Goal: Information Seeking & Learning: Check status

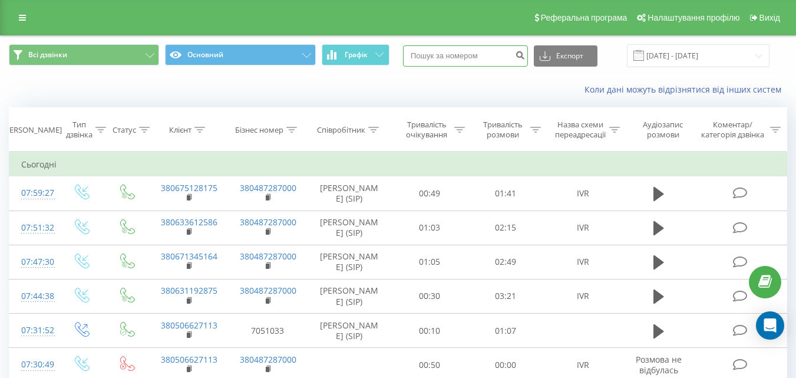
paste input "380503367437"
type input "380503367437"
click at [525, 57] on icon "submit" at bounding box center [520, 53] width 10 height 7
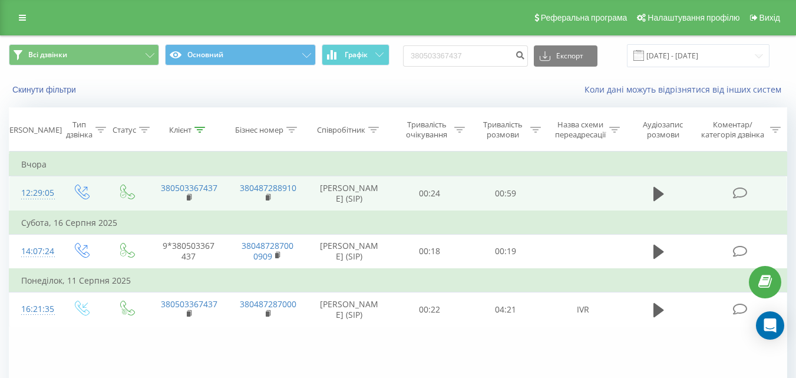
drag, startPoint x: 659, startPoint y: 192, endPoint x: 686, endPoint y: 201, distance: 29.1
click at [658, 192] on icon at bounding box center [658, 194] width 11 height 14
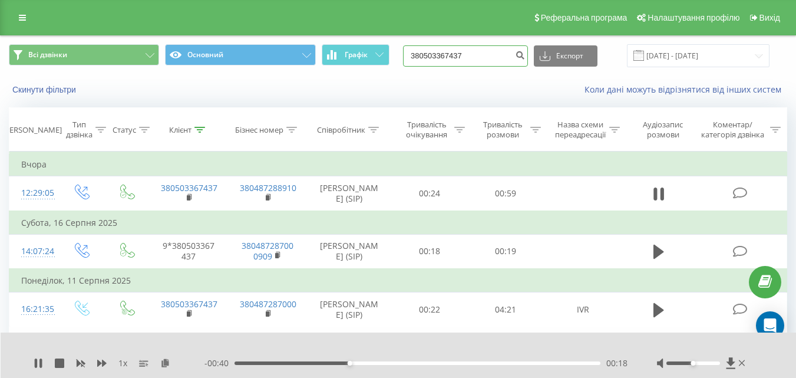
click at [484, 52] on input "380503367437" at bounding box center [465, 55] width 125 height 21
click at [729, 361] on icon at bounding box center [730, 362] width 9 height 11
drag, startPoint x: 479, startPoint y: 52, endPoint x: 418, endPoint y: 52, distance: 61.3
click at [418, 52] on input "380503367437" at bounding box center [465, 55] width 125 height 21
paste input "920811"
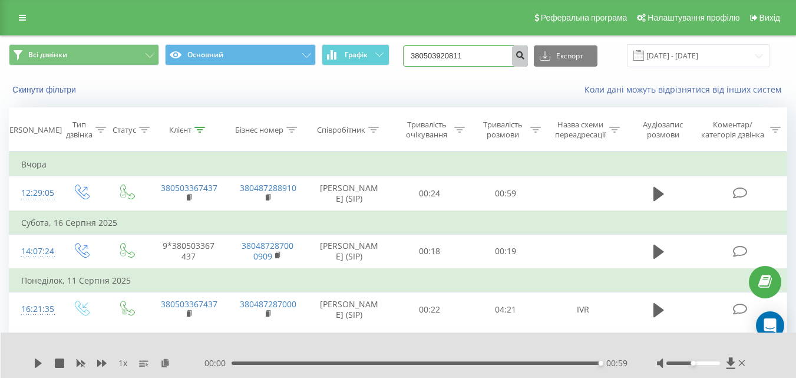
type input "380503920811"
click at [525, 52] on icon "submit" at bounding box center [520, 53] width 10 height 7
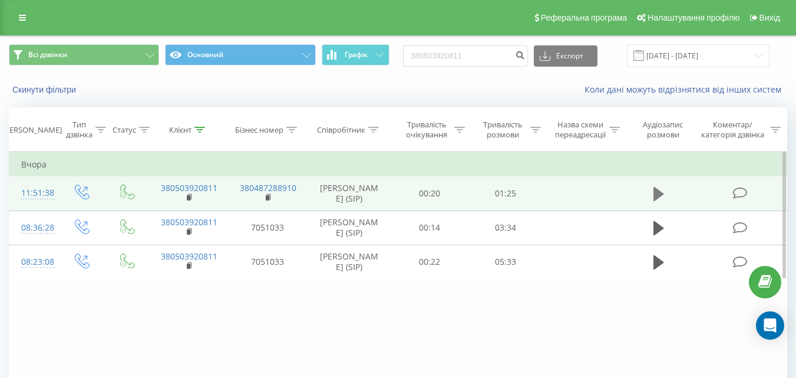
click at [659, 195] on icon at bounding box center [658, 194] width 11 height 14
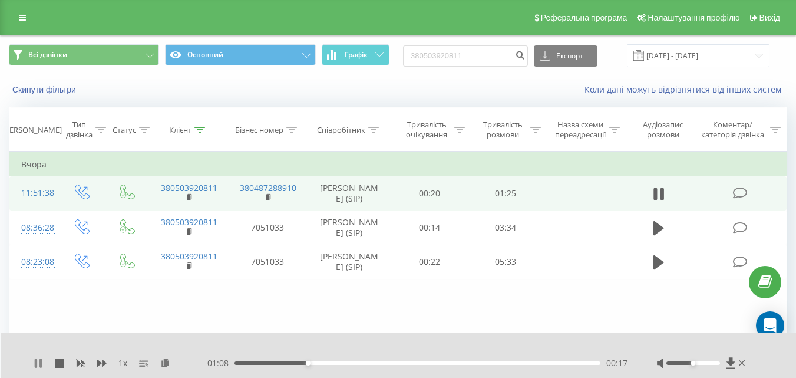
click at [38, 361] on icon at bounding box center [38, 362] width 9 height 9
click at [271, 363] on div "00:08" at bounding box center [418, 363] width 366 height 4
click at [37, 364] on icon at bounding box center [38, 362] width 7 height 9
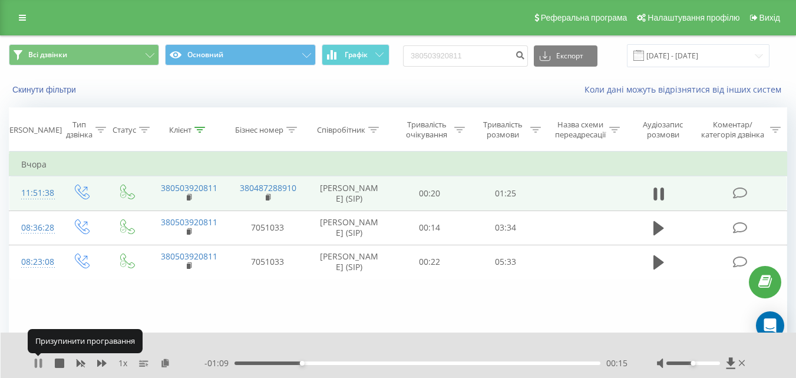
click at [37, 362] on icon at bounding box center [36, 362] width 2 height 9
click at [37, 362] on icon at bounding box center [38, 362] width 7 height 9
click at [37, 362] on icon at bounding box center [36, 362] width 2 height 9
click at [35, 362] on icon at bounding box center [38, 362] width 9 height 9
click at [39, 362] on icon at bounding box center [38, 362] width 9 height 9
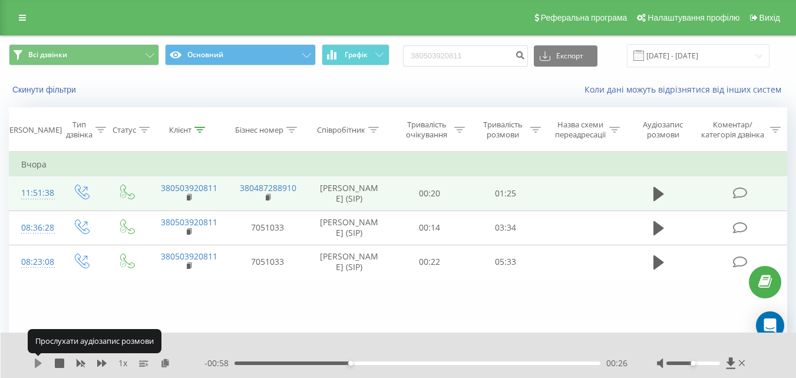
click at [38, 362] on icon at bounding box center [38, 362] width 7 height 9
click at [38, 362] on icon at bounding box center [38, 362] width 9 height 9
click at [38, 362] on icon at bounding box center [38, 362] width 7 height 9
click at [37, 362] on icon at bounding box center [36, 362] width 2 height 9
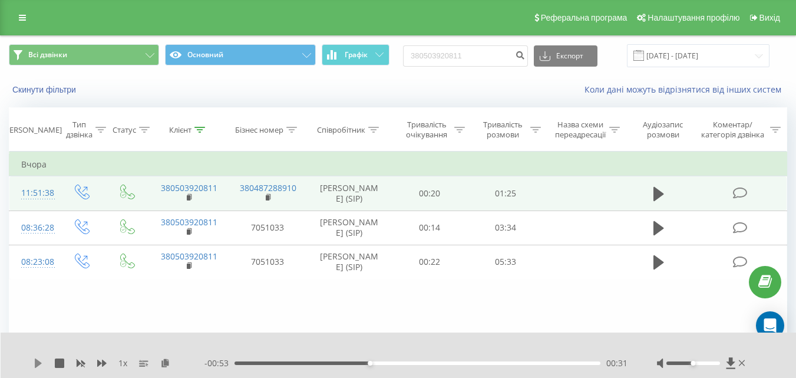
click at [38, 364] on icon at bounding box center [38, 362] width 7 height 9
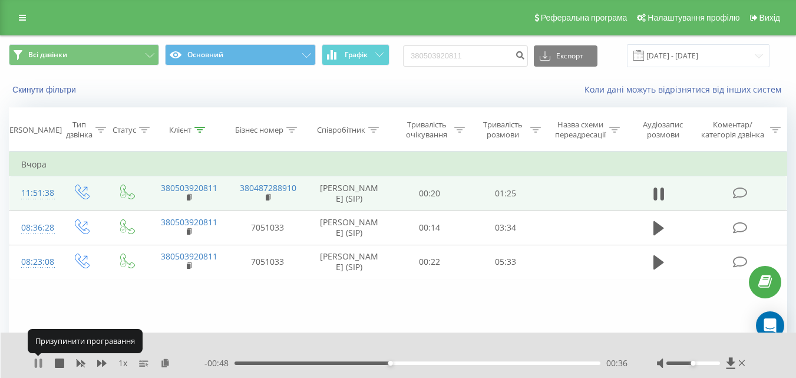
click at [37, 364] on icon at bounding box center [36, 362] width 2 height 9
click at [37, 364] on icon at bounding box center [38, 362] width 7 height 9
click at [37, 364] on icon at bounding box center [36, 362] width 2 height 9
click at [36, 364] on icon at bounding box center [38, 362] width 7 height 9
click at [36, 364] on icon at bounding box center [36, 362] width 2 height 9
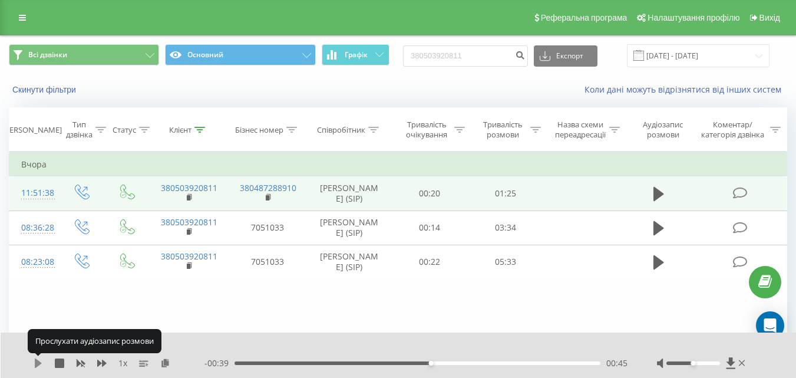
click at [38, 363] on icon at bounding box center [38, 362] width 7 height 9
click at [38, 363] on icon at bounding box center [38, 362] width 9 height 9
click at [38, 362] on icon at bounding box center [38, 362] width 7 height 9
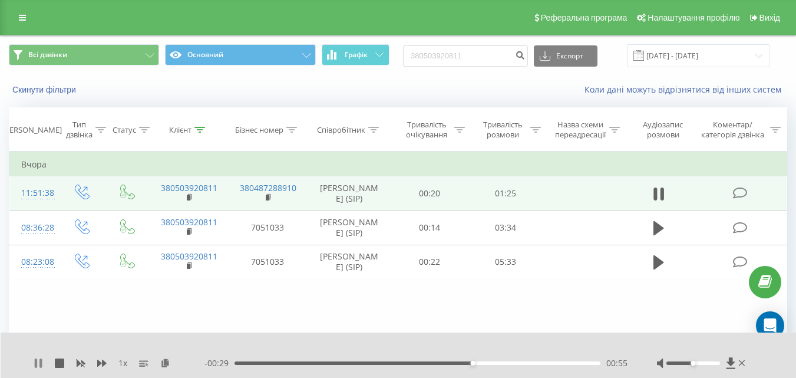
click at [41, 363] on icon at bounding box center [40, 362] width 2 height 9
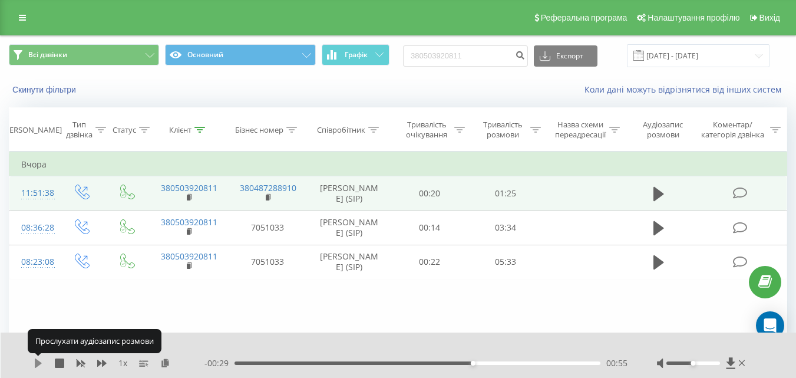
click at [39, 363] on icon at bounding box center [38, 362] width 7 height 9
click at [37, 363] on icon at bounding box center [36, 362] width 2 height 9
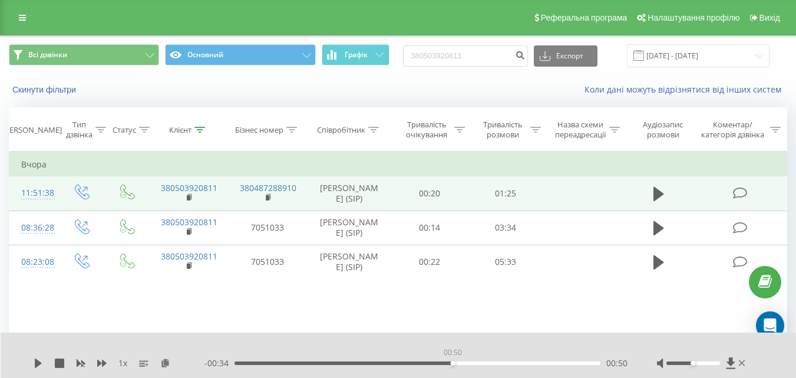
click at [453, 362] on div "00:50" at bounding box center [418, 363] width 366 height 4
click at [37, 364] on icon at bounding box center [38, 362] width 7 height 9
click at [37, 364] on icon at bounding box center [36, 362] width 2 height 9
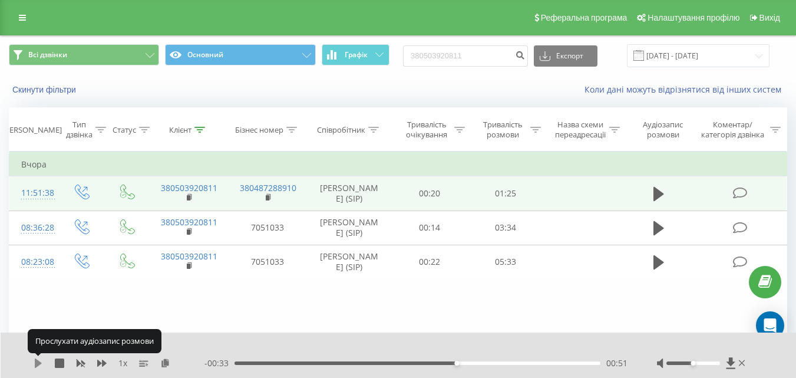
click at [38, 362] on icon at bounding box center [38, 362] width 7 height 9
click at [38, 362] on icon at bounding box center [38, 362] width 9 height 9
click at [37, 360] on icon at bounding box center [38, 362] width 7 height 9
click at [37, 360] on icon at bounding box center [36, 362] width 2 height 9
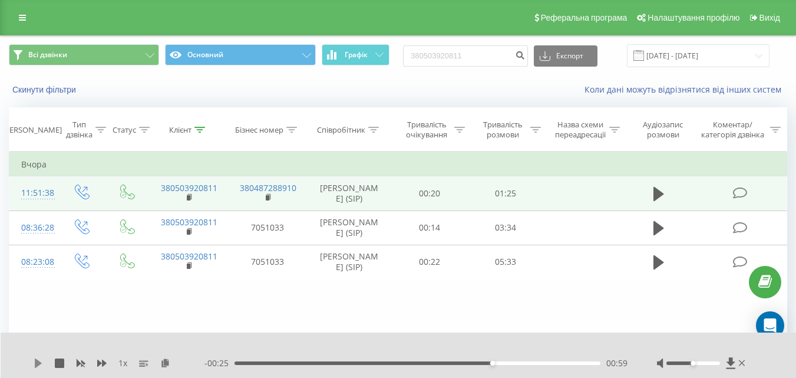
click at [37, 361] on icon at bounding box center [38, 362] width 7 height 9
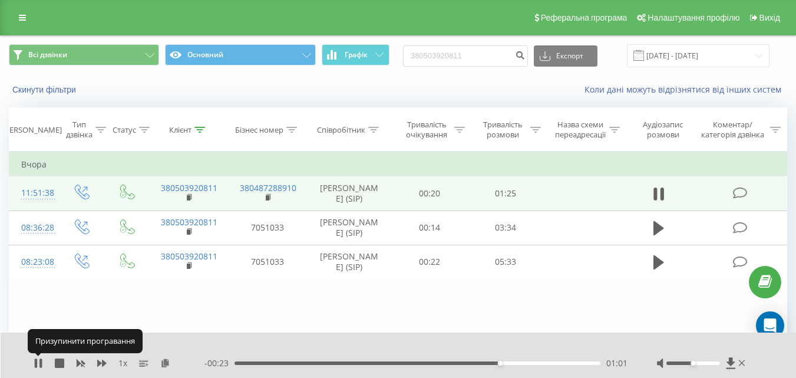
click at [37, 361] on icon at bounding box center [36, 362] width 2 height 9
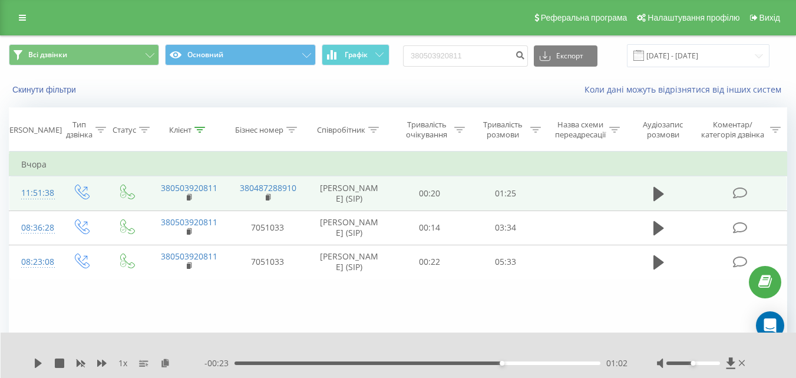
click at [477, 362] on div "01:02" at bounding box center [418, 363] width 366 height 4
click at [39, 361] on icon at bounding box center [38, 362] width 7 height 9
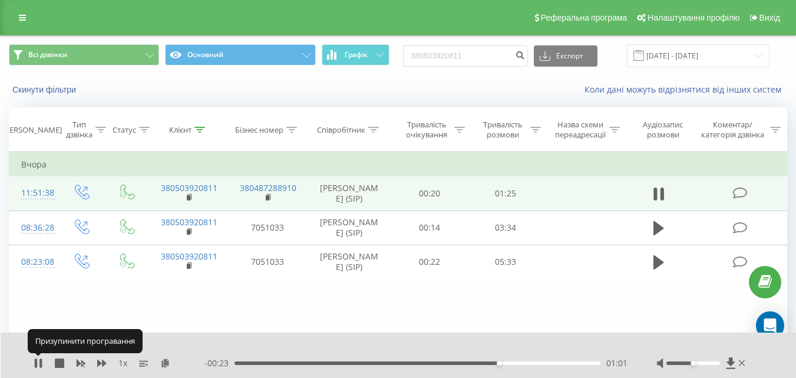
click at [39, 361] on icon at bounding box center [38, 362] width 9 height 9
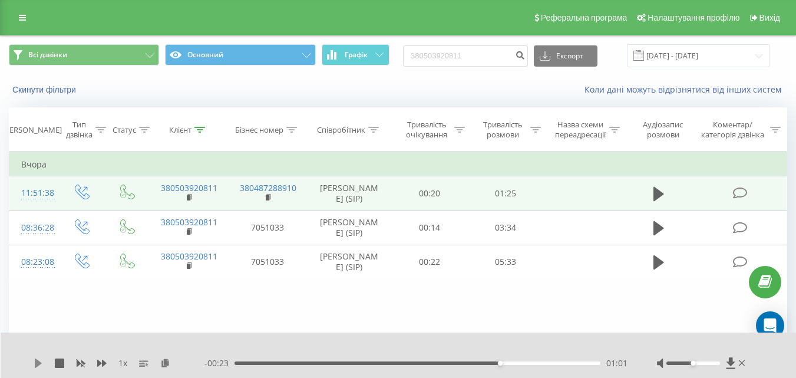
click at [38, 361] on icon at bounding box center [38, 362] width 7 height 9
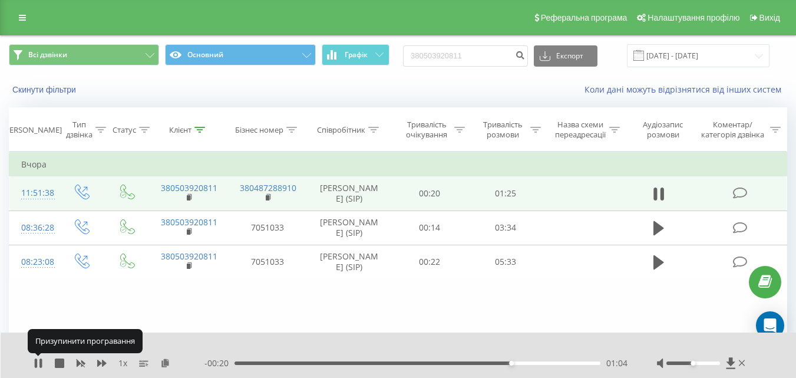
click at [38, 361] on icon at bounding box center [38, 362] width 9 height 9
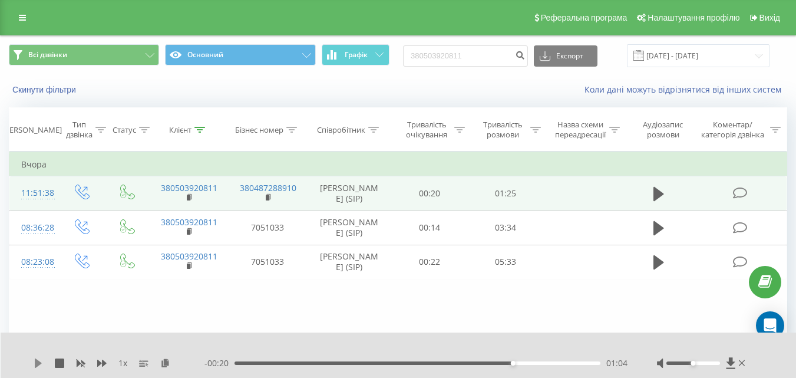
click at [35, 362] on icon at bounding box center [38, 362] width 7 height 9
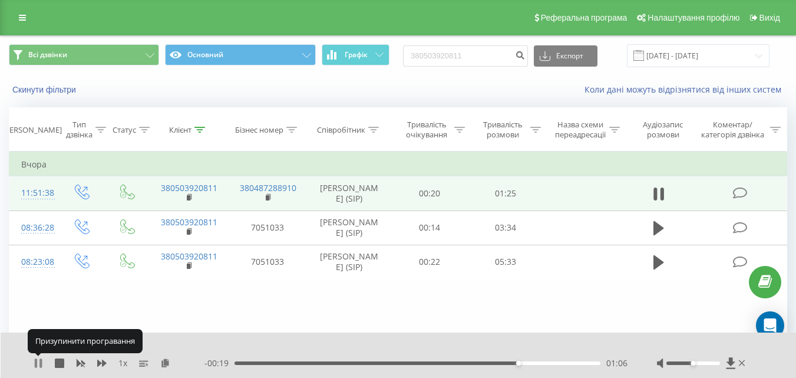
click at [36, 362] on icon at bounding box center [36, 362] width 2 height 9
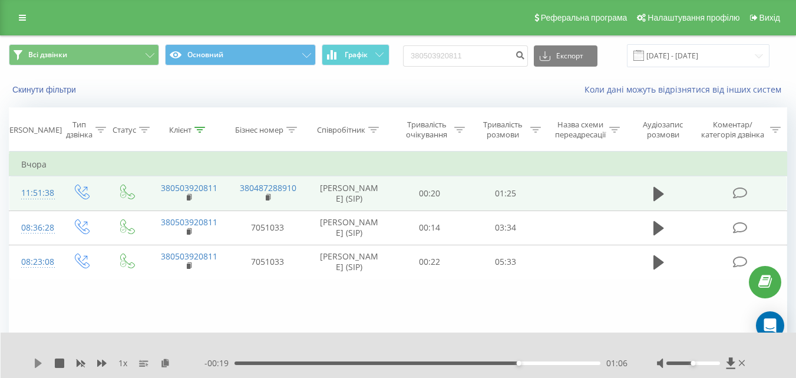
click at [37, 361] on icon at bounding box center [38, 362] width 7 height 9
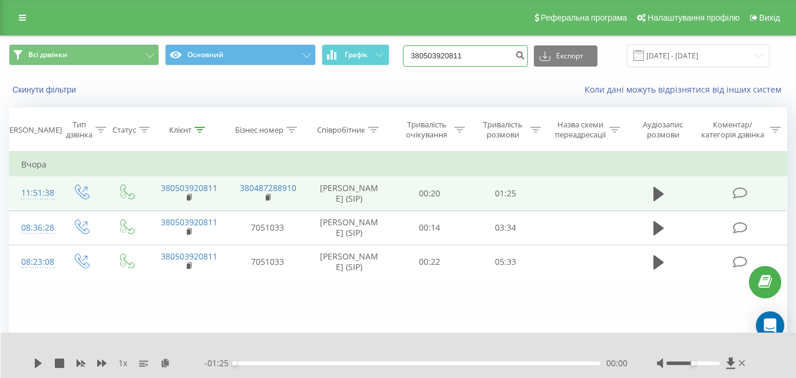
drag, startPoint x: 472, startPoint y: 57, endPoint x: 412, endPoint y: 65, distance: 60.7
click at [412, 65] on div "Всі дзвінки Основний Графік 380503920811 Експорт .csv .xls .xlsx 20.05.2025 - 2…" at bounding box center [398, 55] width 778 height 23
paste input "674854677"
type input "380674854677"
click at [525, 52] on icon "submit" at bounding box center [520, 53] width 10 height 7
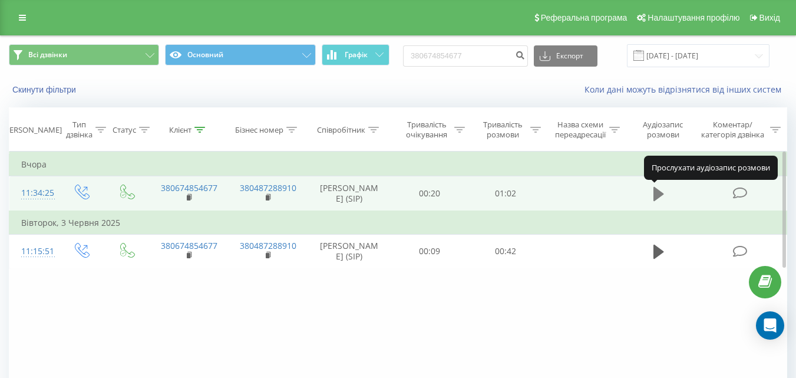
click at [659, 193] on icon at bounding box center [658, 194] width 11 height 14
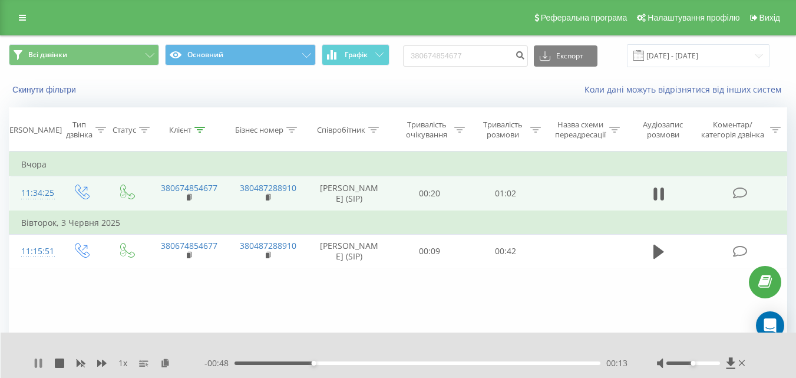
click at [42, 365] on icon at bounding box center [40, 362] width 2 height 9
click at [40, 364] on icon at bounding box center [38, 362] width 7 height 9
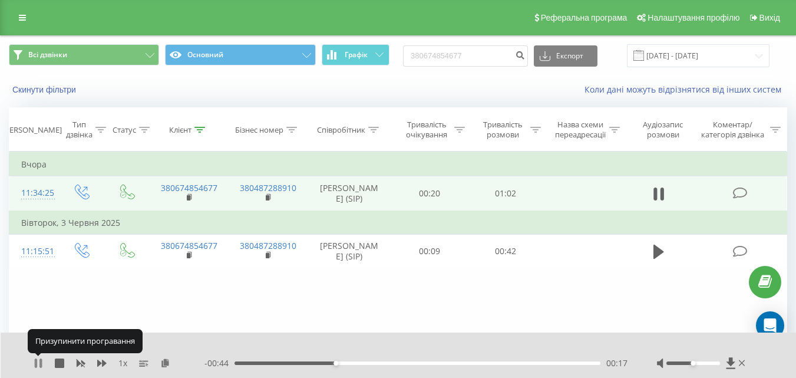
click at [39, 364] on icon at bounding box center [38, 362] width 9 height 9
click at [38, 363] on icon at bounding box center [38, 362] width 7 height 9
click at [38, 363] on icon at bounding box center [38, 362] width 9 height 9
click at [38, 363] on icon at bounding box center [38, 362] width 7 height 9
click at [38, 363] on icon at bounding box center [38, 362] width 9 height 9
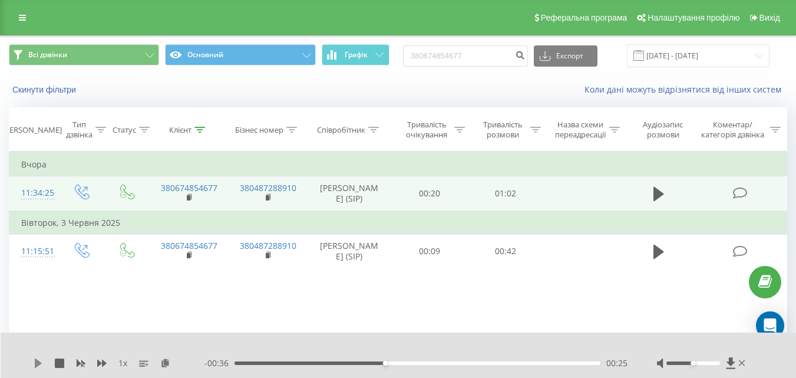
click at [40, 362] on icon at bounding box center [38, 362] width 7 height 9
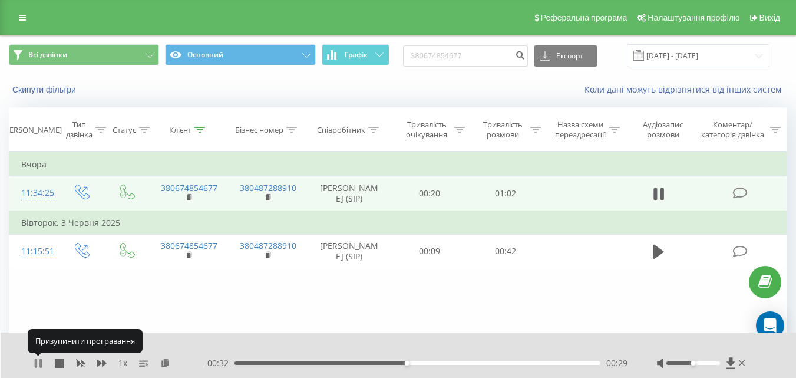
click at [39, 362] on icon at bounding box center [38, 362] width 9 height 9
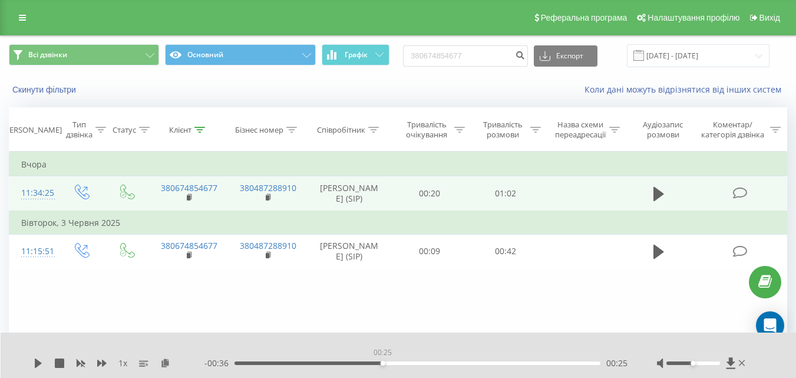
click at [382, 362] on div "00:25" at bounding box center [418, 363] width 366 height 4
click at [35, 362] on icon at bounding box center [38, 362] width 7 height 9
click at [39, 361] on icon at bounding box center [38, 362] width 9 height 9
click at [40, 361] on icon at bounding box center [38, 362] width 9 height 9
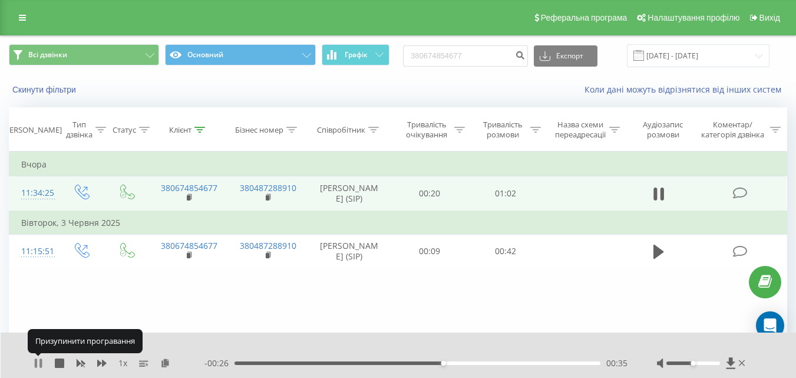
click at [39, 360] on icon at bounding box center [38, 362] width 9 height 9
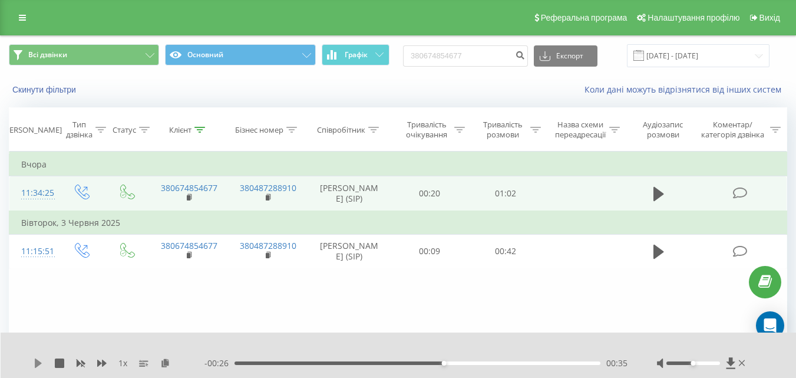
click at [39, 362] on icon at bounding box center [38, 362] width 7 height 9
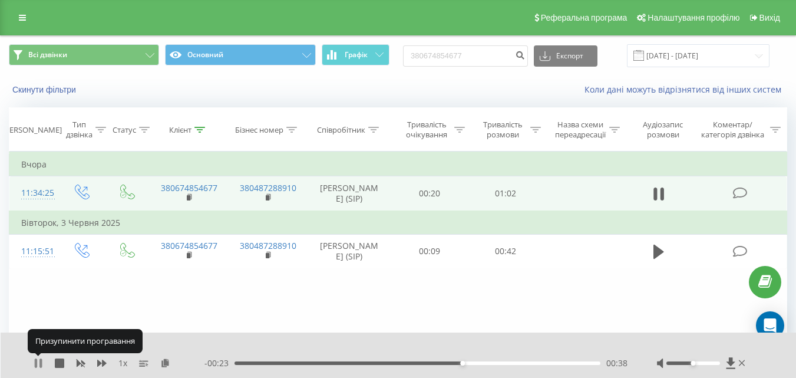
click at [39, 362] on icon at bounding box center [38, 362] width 9 height 9
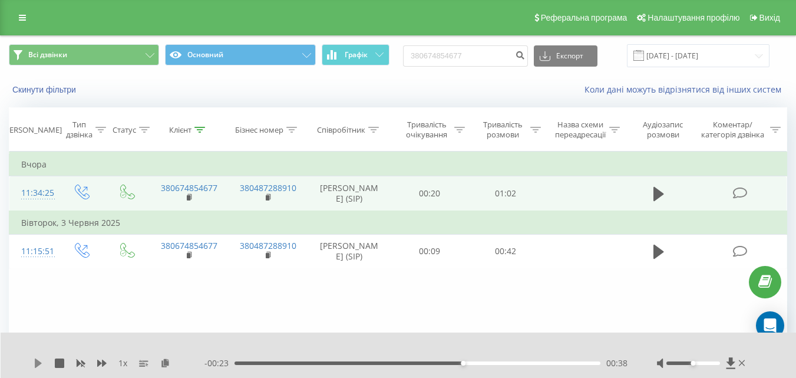
click at [36, 362] on icon at bounding box center [38, 362] width 7 height 9
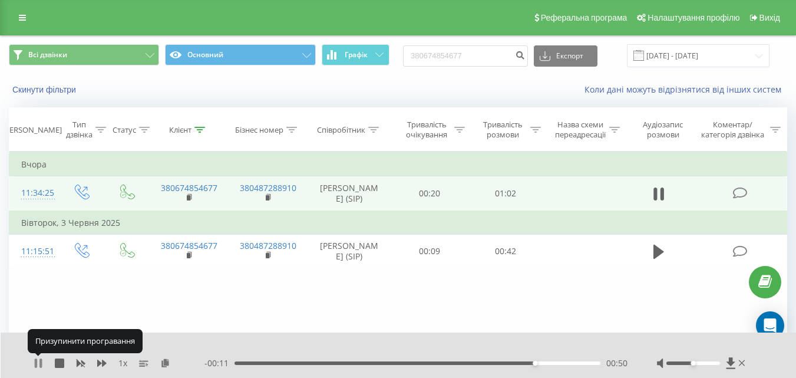
click at [39, 361] on icon at bounding box center [38, 362] width 9 height 9
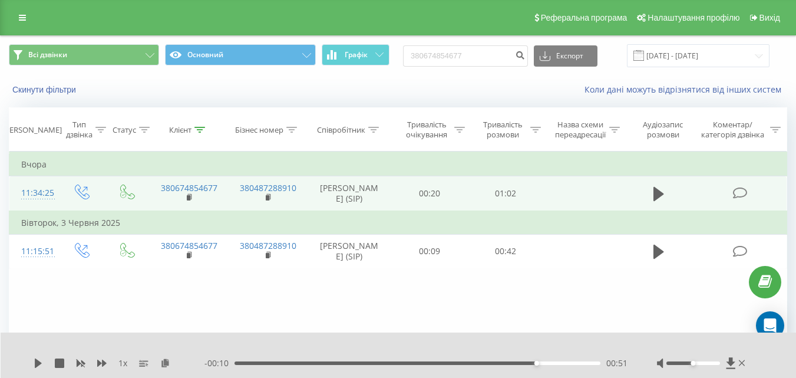
click at [460, 362] on div "00:51" at bounding box center [418, 363] width 366 height 4
click at [34, 362] on icon at bounding box center [38, 362] width 9 height 9
click at [424, 361] on div "00:40" at bounding box center [418, 363] width 366 height 4
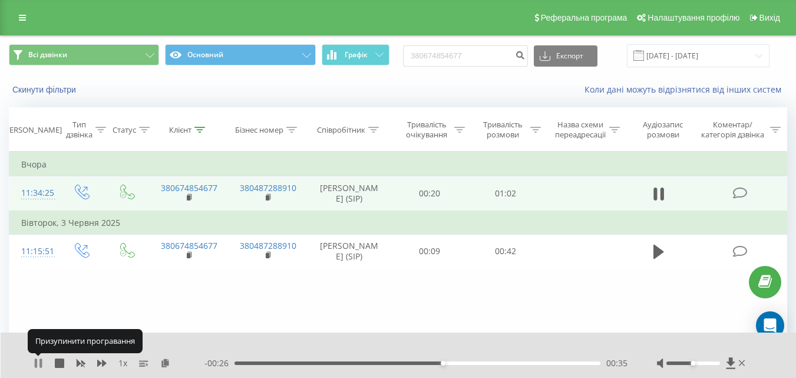
click at [36, 362] on icon at bounding box center [36, 362] width 2 height 9
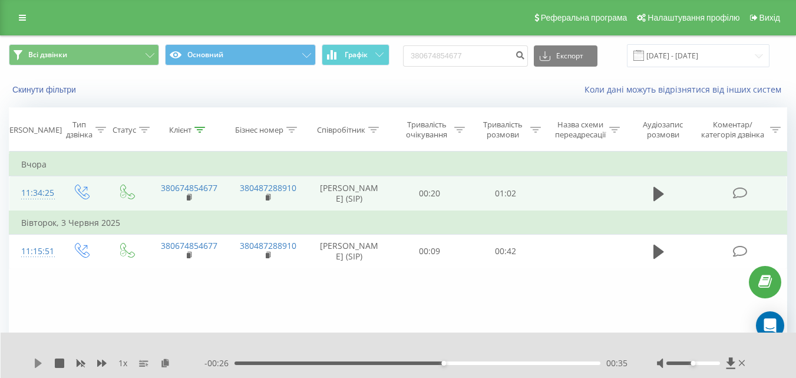
click at [38, 362] on icon at bounding box center [38, 362] width 7 height 9
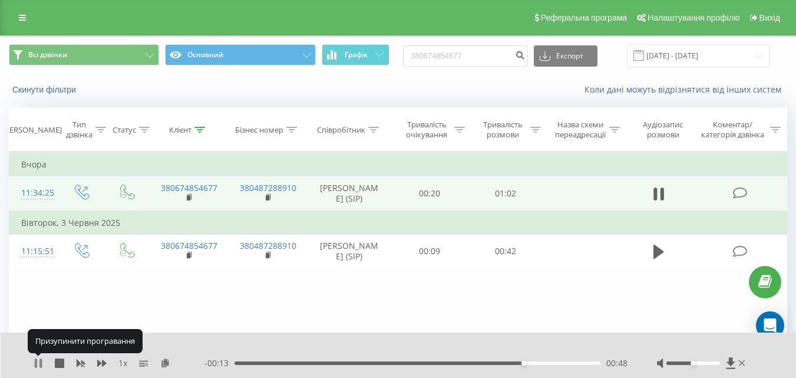
click at [40, 359] on icon at bounding box center [40, 362] width 2 height 9
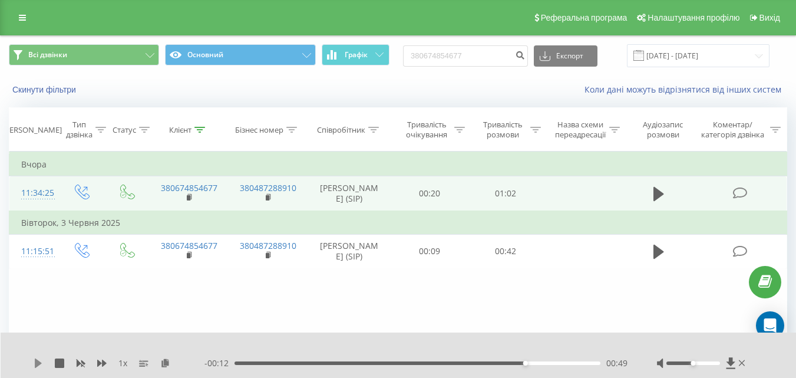
click at [39, 361] on icon at bounding box center [38, 362] width 9 height 9
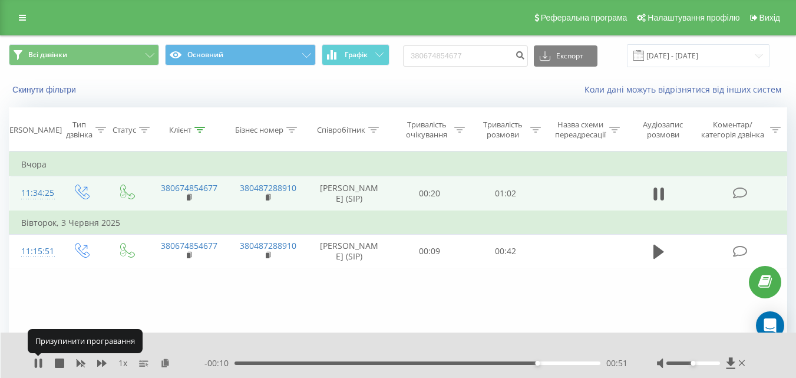
click at [39, 361] on icon at bounding box center [38, 362] width 9 height 9
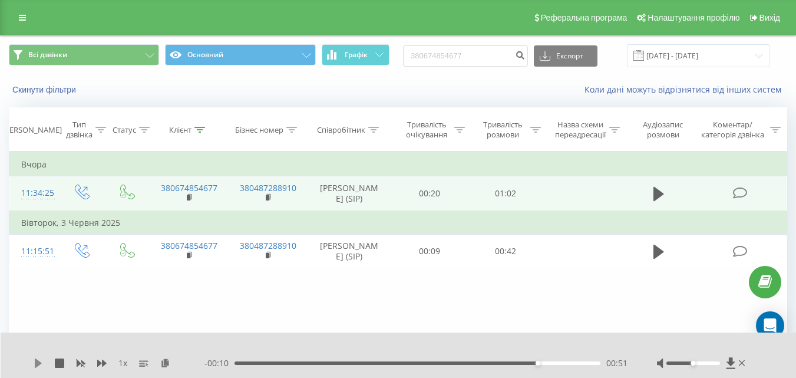
click at [41, 363] on icon at bounding box center [38, 362] width 7 height 9
click at [731, 361] on icon at bounding box center [730, 362] width 9 height 11
click at [654, 192] on icon at bounding box center [658, 194] width 11 height 14
drag, startPoint x: 477, startPoint y: 57, endPoint x: 410, endPoint y: 43, distance: 68.6
click at [410, 43] on div "Всі дзвінки Основний Графік 380674854677 Експорт .csv .xls .xlsx 20.05.2025 - 2…" at bounding box center [398, 55] width 795 height 39
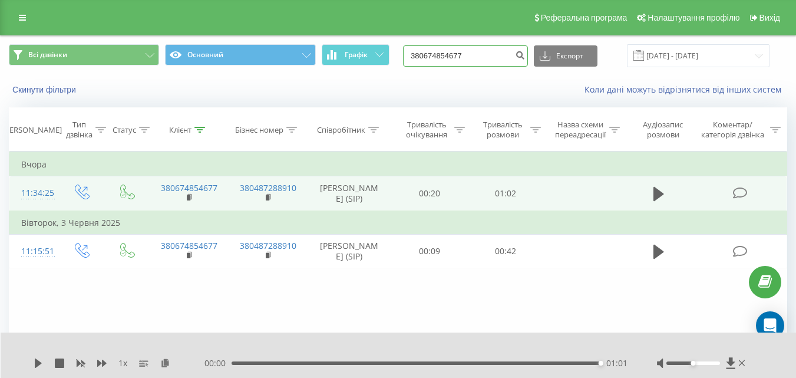
paste input "969388598"
type input "380969388598"
click at [525, 55] on icon "submit" at bounding box center [520, 53] width 10 height 7
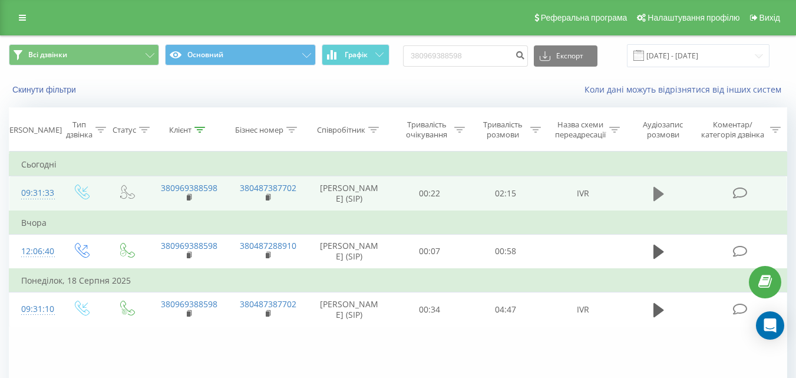
click at [661, 193] on icon at bounding box center [658, 194] width 11 height 14
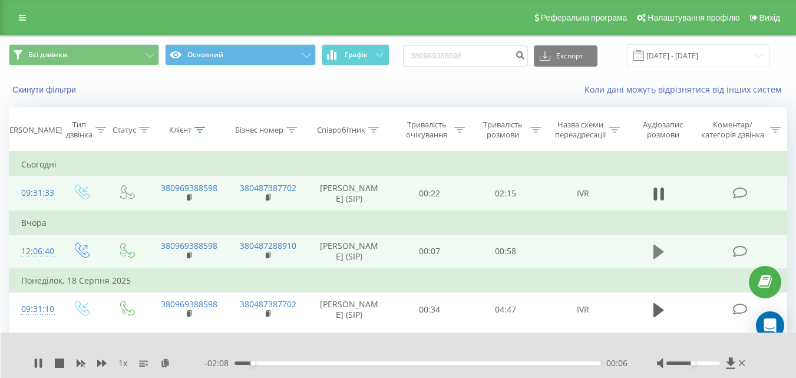
click at [657, 252] on icon at bounding box center [658, 252] width 11 height 14
click at [38, 362] on icon at bounding box center [38, 362] width 9 height 9
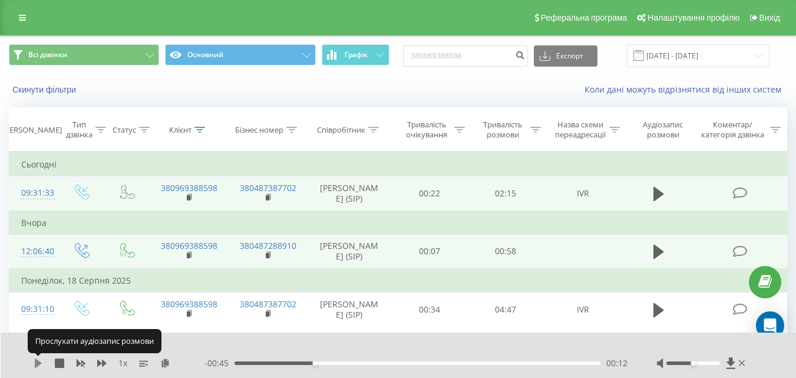
click at [39, 362] on icon at bounding box center [38, 362] width 7 height 9
click at [39, 362] on icon at bounding box center [38, 362] width 9 height 9
click at [39, 362] on icon at bounding box center [38, 362] width 7 height 9
click at [39, 362] on icon at bounding box center [38, 362] width 9 height 9
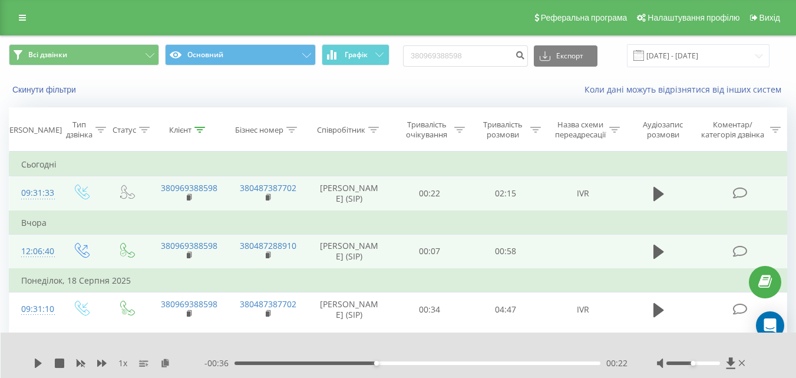
click at [311, 362] on div "00:22" at bounding box center [418, 363] width 366 height 4
click at [39, 358] on icon at bounding box center [38, 362] width 9 height 9
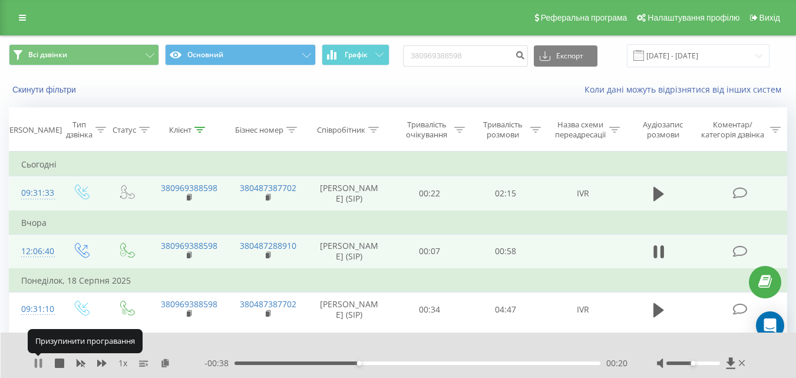
click at [39, 361] on icon at bounding box center [38, 362] width 9 height 9
click at [38, 361] on icon at bounding box center [38, 362] width 7 height 9
click at [38, 362] on icon at bounding box center [38, 362] width 9 height 9
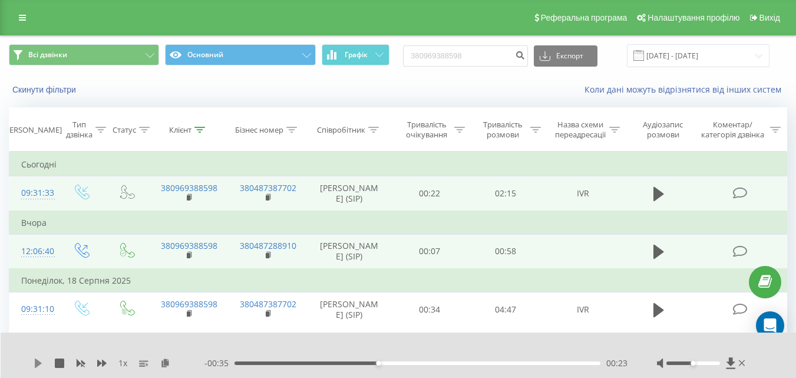
click at [40, 360] on icon at bounding box center [38, 362] width 9 height 9
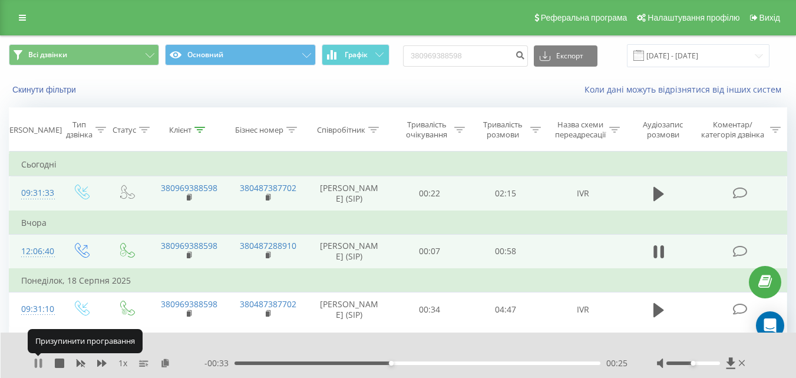
click at [37, 364] on icon at bounding box center [36, 362] width 2 height 9
click at [37, 365] on icon at bounding box center [38, 362] width 7 height 9
click at [38, 362] on icon at bounding box center [38, 362] width 9 height 9
click at [39, 364] on icon at bounding box center [38, 362] width 7 height 9
click at [39, 364] on icon at bounding box center [38, 362] width 9 height 9
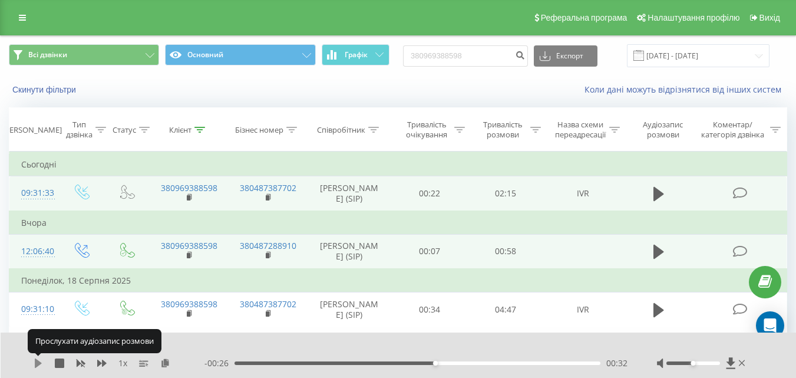
click at [40, 361] on icon at bounding box center [38, 362] width 9 height 9
click at [38, 359] on icon at bounding box center [38, 362] width 9 height 9
click at [39, 360] on icon at bounding box center [38, 362] width 9 height 9
click at [39, 361] on icon at bounding box center [38, 362] width 9 height 9
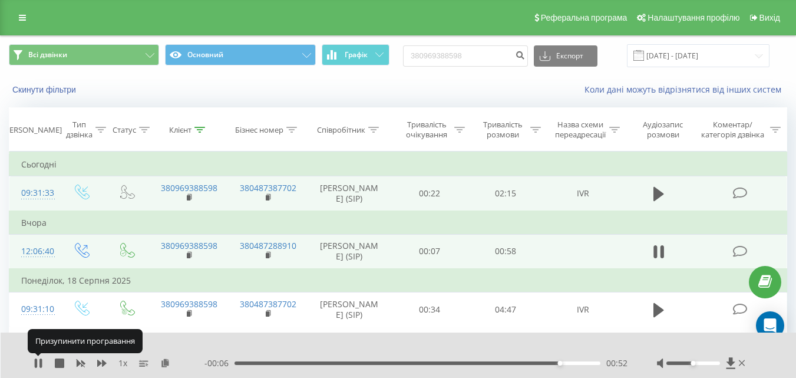
click at [39, 361] on icon at bounding box center [38, 362] width 9 height 9
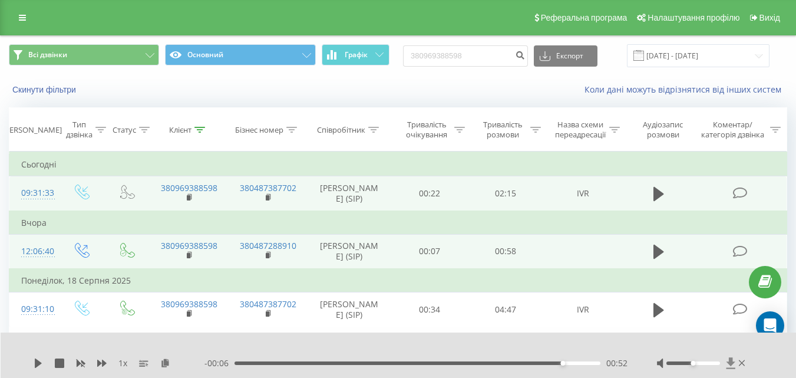
click at [729, 359] on icon at bounding box center [730, 362] width 9 height 11
drag, startPoint x: 474, startPoint y: 56, endPoint x: 398, endPoint y: 55, distance: 76.0
click div "Всі дзвінки Основний Графік 380969388598 Експорт .csv .xls .xlsx 20.05.2025 - 2…"
paste input "503367437"
type input "380503367437"
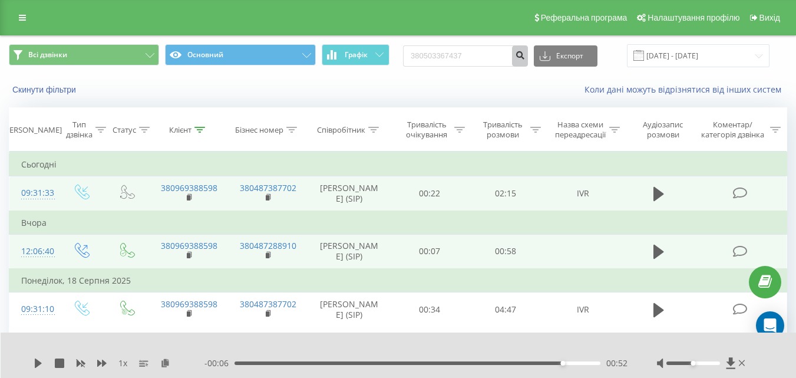
click icon "submit"
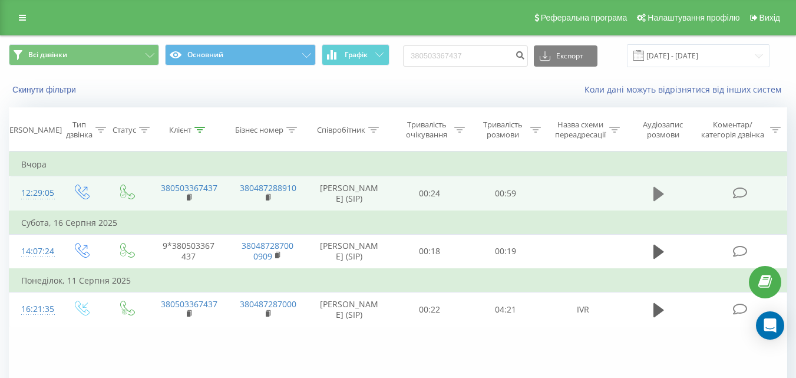
click at [655, 190] on icon at bounding box center [658, 194] width 11 height 14
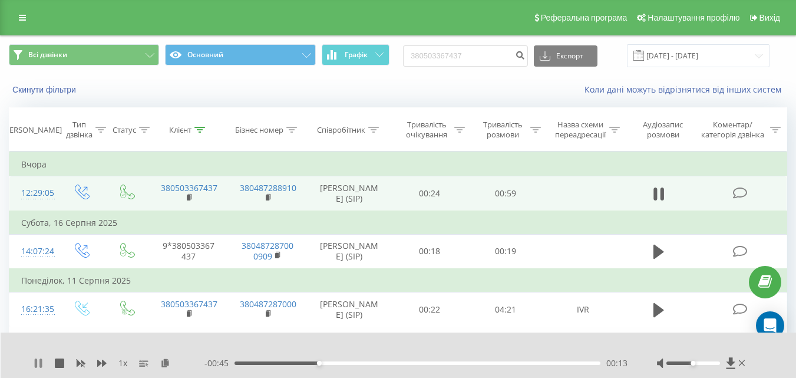
click at [38, 363] on icon at bounding box center [38, 362] width 9 height 9
click at [42, 362] on icon at bounding box center [38, 362] width 9 height 9
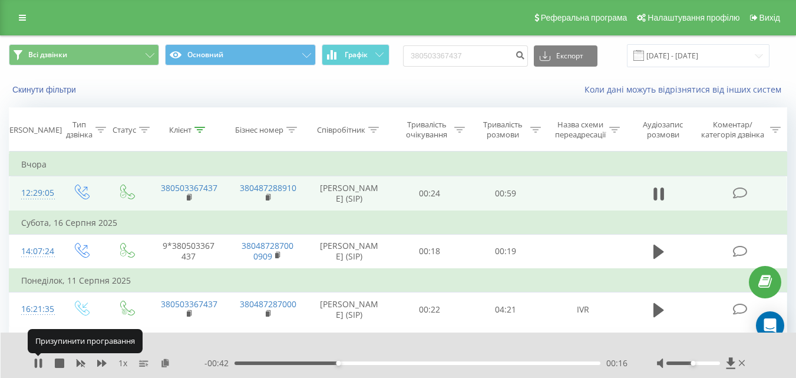
click at [42, 362] on icon at bounding box center [40, 362] width 2 height 9
click at [42, 362] on icon at bounding box center [38, 362] width 9 height 9
click at [42, 362] on icon at bounding box center [40, 362] width 2 height 9
click at [41, 362] on icon at bounding box center [38, 362] width 9 height 9
click at [41, 362] on icon at bounding box center [40, 362] width 2 height 9
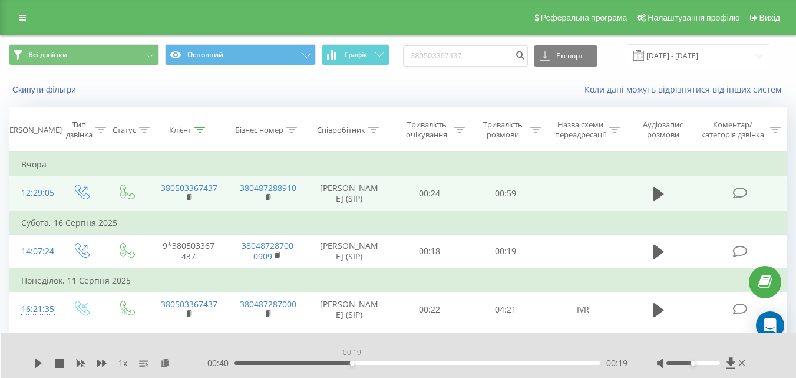
click at [352, 362] on div "00:19" at bounding box center [418, 363] width 366 height 4
click at [37, 361] on icon at bounding box center [38, 362] width 7 height 9
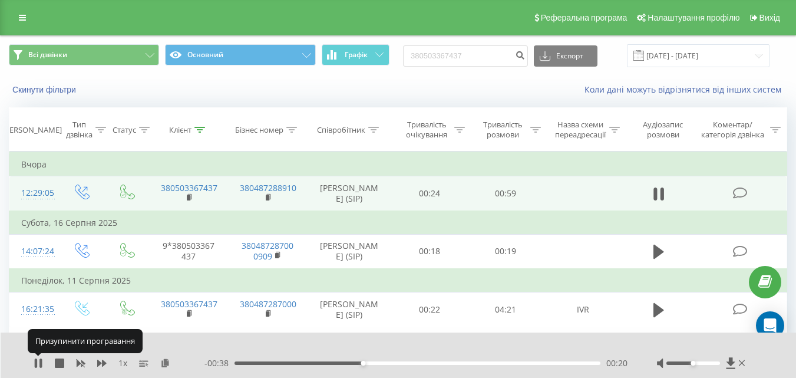
click at [37, 361] on icon at bounding box center [36, 362] width 2 height 9
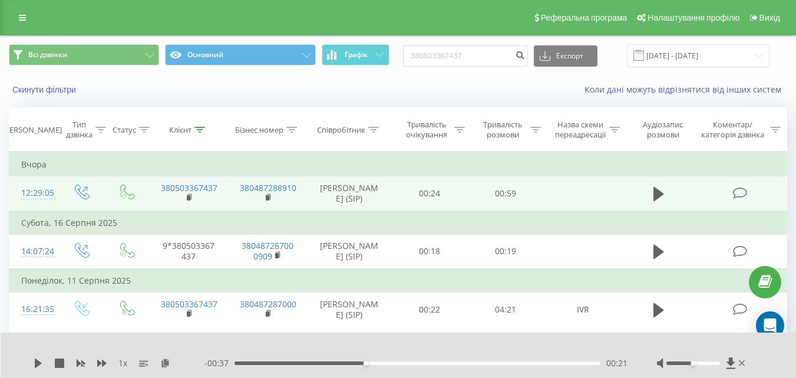
click at [337, 362] on div "00:21" at bounding box center [418, 363] width 366 height 4
click at [40, 359] on icon at bounding box center [38, 362] width 9 height 9
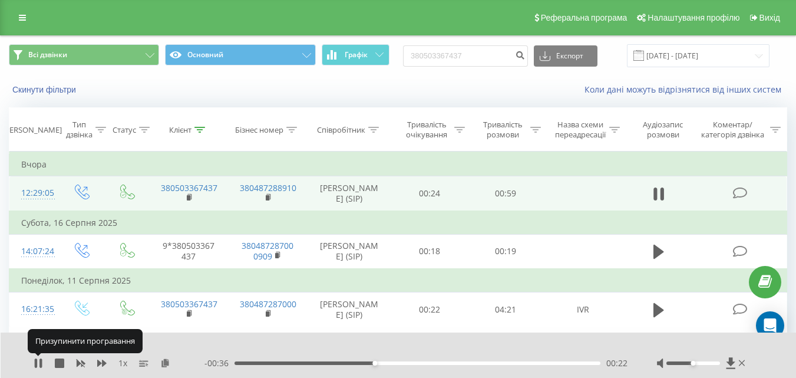
click at [40, 359] on icon at bounding box center [40, 362] width 2 height 9
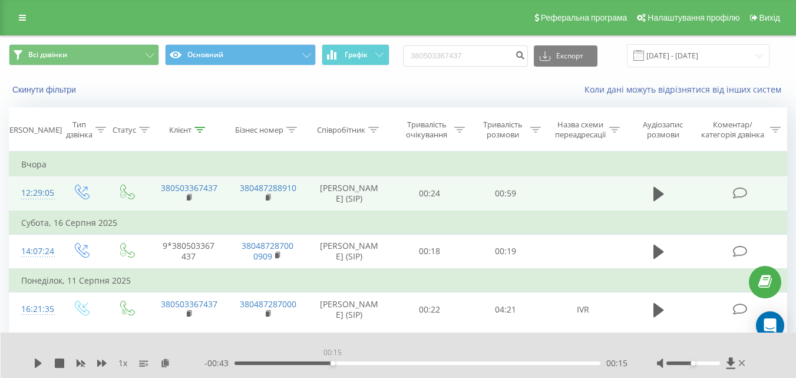
click at [332, 362] on div "00:15" at bounding box center [418, 363] width 366 height 4
click at [39, 364] on icon at bounding box center [38, 362] width 7 height 9
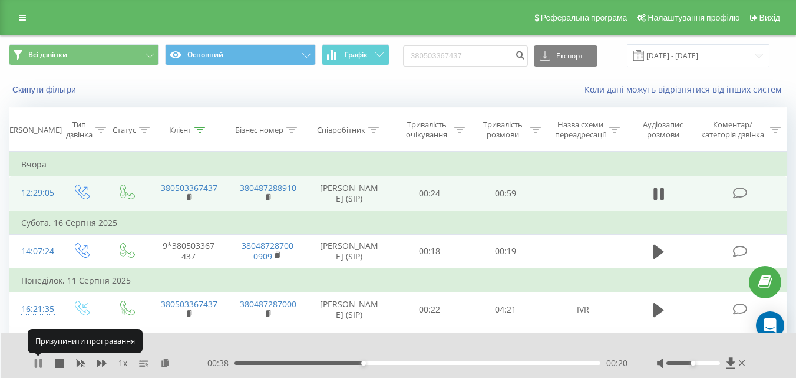
click at [39, 362] on icon at bounding box center [38, 362] width 9 height 9
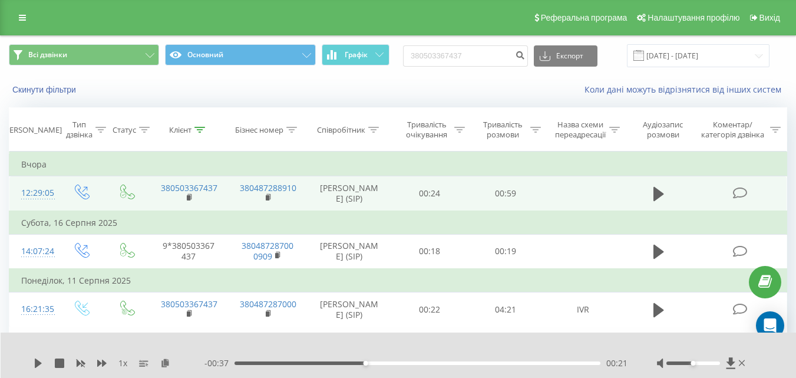
click at [32, 361] on div "1 x - 00:37 00:21 00:21" at bounding box center [399, 354] width 796 height 45
click at [40, 364] on icon at bounding box center [38, 362] width 7 height 9
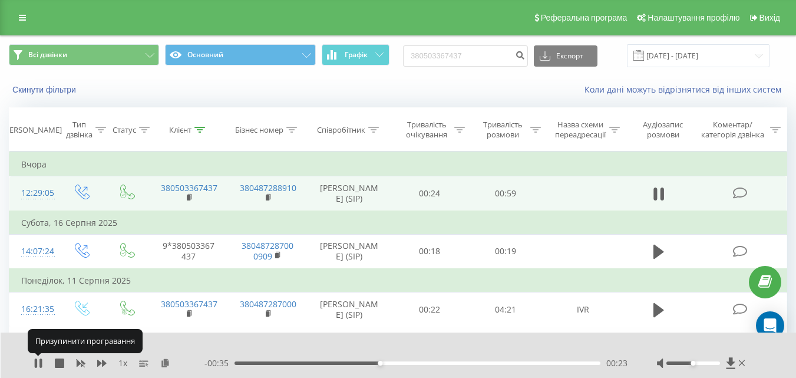
click at [40, 364] on icon at bounding box center [40, 362] width 2 height 9
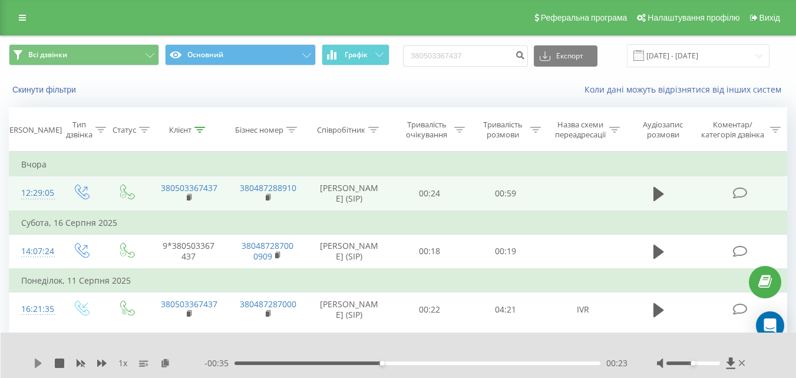
click at [38, 364] on icon at bounding box center [38, 362] width 7 height 9
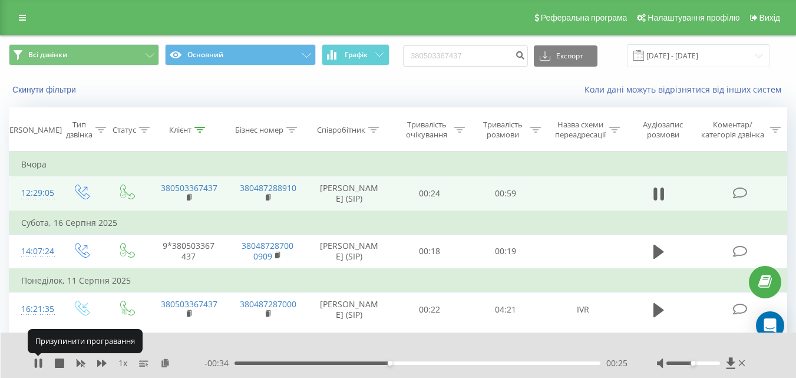
click at [38, 364] on icon at bounding box center [38, 362] width 9 height 9
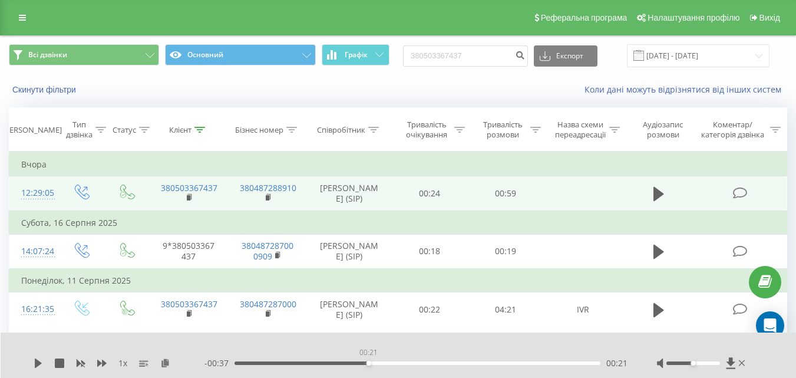
click at [368, 363] on div "00:21" at bounding box center [418, 363] width 366 height 4
click at [38, 361] on icon at bounding box center [38, 362] width 7 height 9
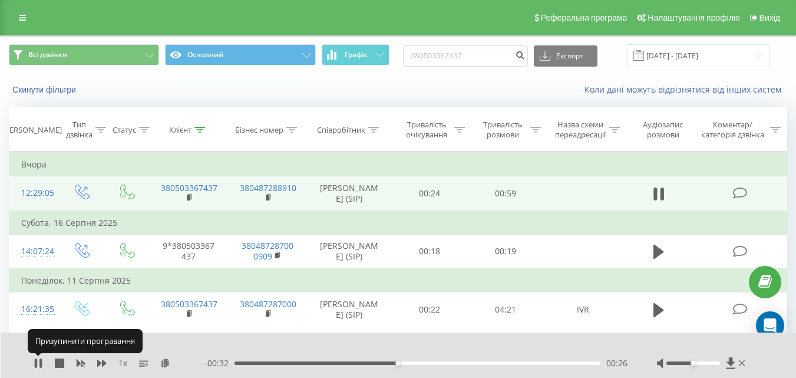
click at [38, 361] on icon at bounding box center [38, 362] width 9 height 9
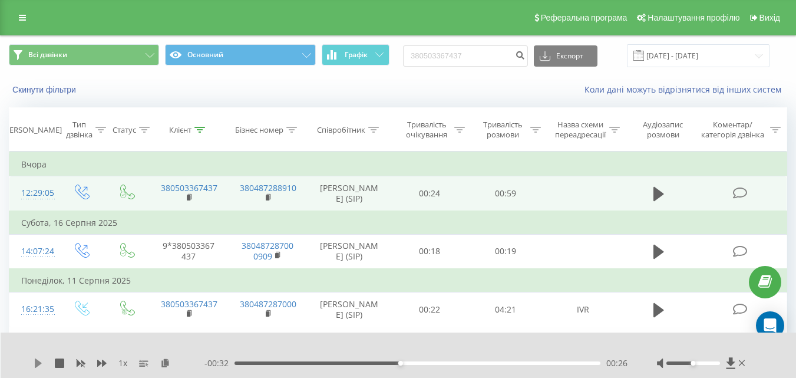
click at [41, 359] on icon at bounding box center [38, 362] width 9 height 9
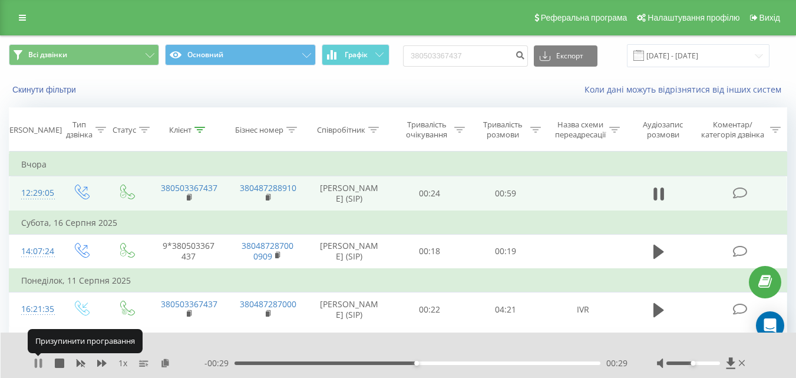
click at [39, 359] on icon at bounding box center [38, 362] width 9 height 9
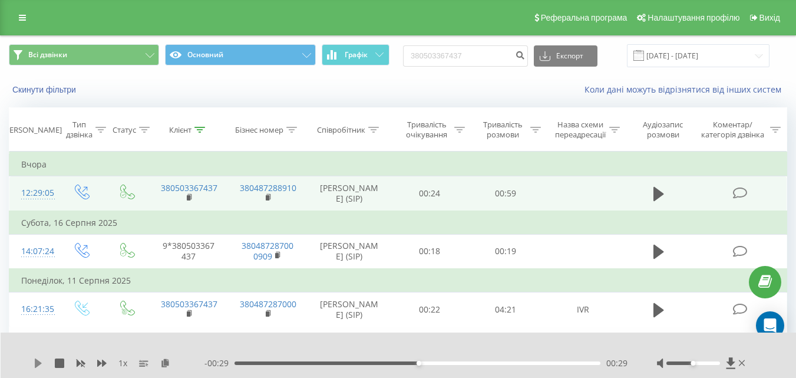
click at [39, 363] on icon at bounding box center [38, 362] width 7 height 9
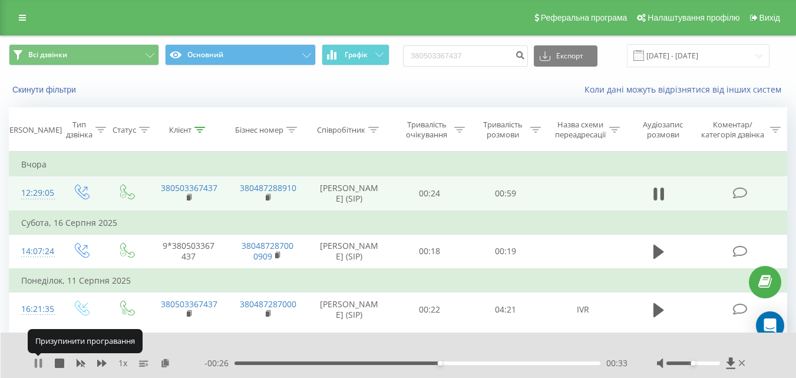
click at [39, 362] on icon at bounding box center [38, 362] width 9 height 9
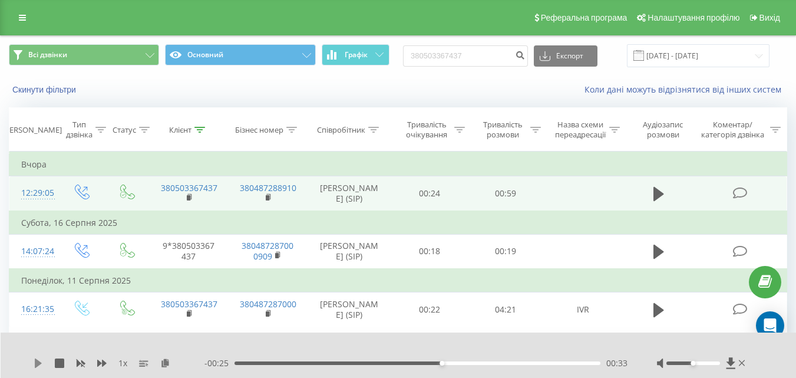
click at [39, 364] on icon at bounding box center [38, 362] width 7 height 9
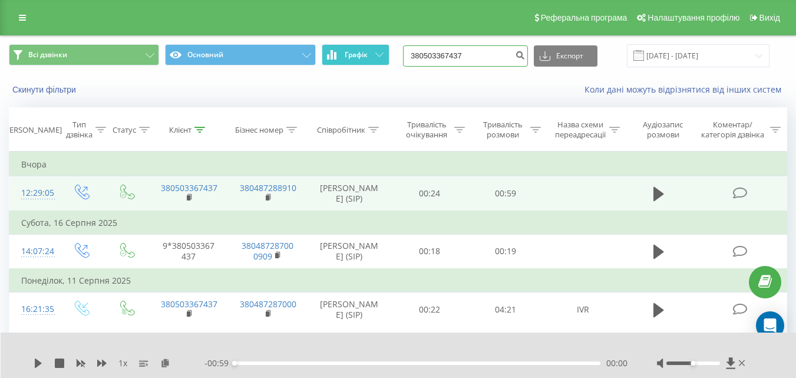
drag, startPoint x: 457, startPoint y: 51, endPoint x: 367, endPoint y: 48, distance: 90.2
click at [367, 48] on div "Всі дзвінки Основний Графік 380503367437 Експорт .csv .xls .xlsx 20.05.2025 - 2…" at bounding box center [398, 55] width 778 height 23
paste input "979640506"
type input "380979640506"
click at [525, 55] on icon "submit" at bounding box center [520, 53] width 10 height 7
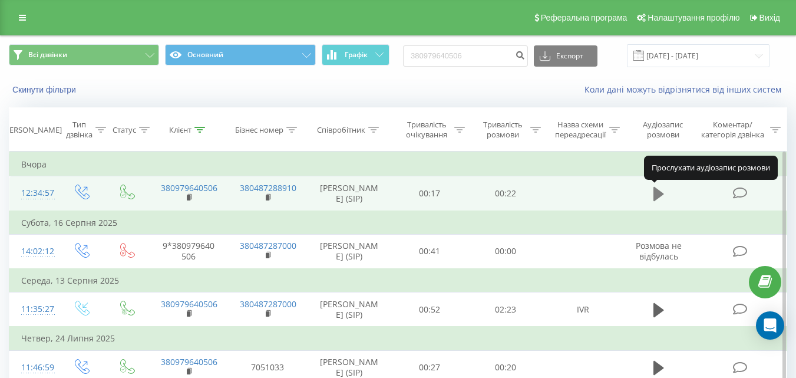
click at [658, 192] on icon at bounding box center [658, 194] width 11 height 14
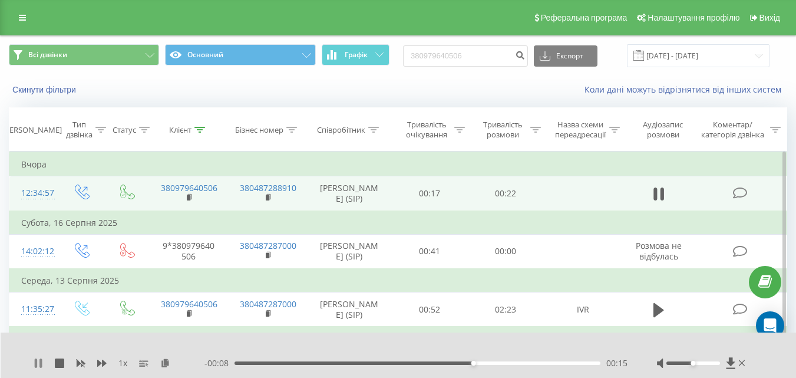
click at [38, 359] on icon at bounding box center [38, 362] width 9 height 9
click at [38, 362] on icon at bounding box center [38, 362] width 7 height 9
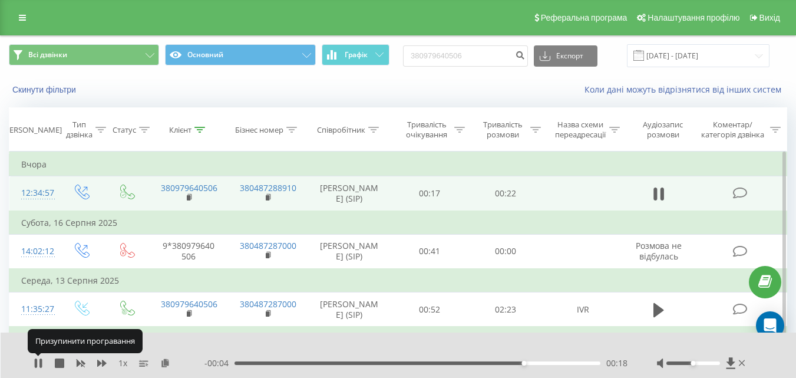
click at [38, 362] on icon at bounding box center [38, 362] width 9 height 9
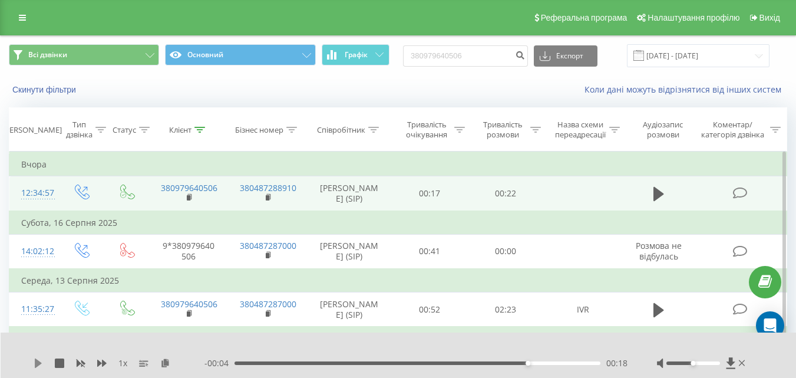
click at [39, 364] on icon at bounding box center [38, 362] width 7 height 9
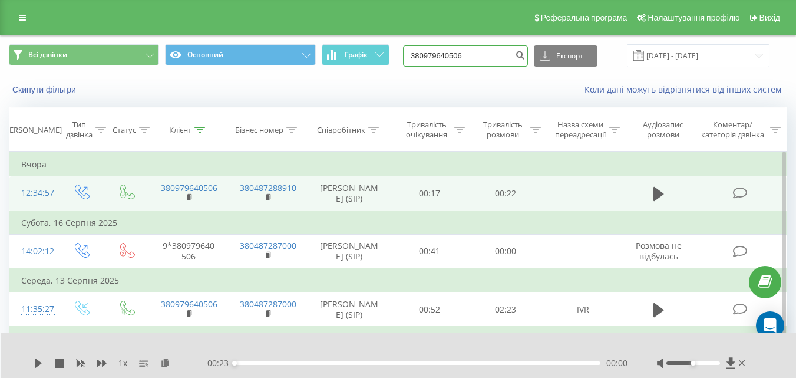
drag, startPoint x: 479, startPoint y: 51, endPoint x: 398, endPoint y: 54, distance: 81.4
click at [398, 54] on div "Всі дзвінки Основний Графік 380979640506 Експорт .csv .xls .xlsx 20.05.2025 - 2…" at bounding box center [398, 55] width 778 height 23
paste input "+38 (063) 726-06-5"
drag, startPoint x: 422, startPoint y: 54, endPoint x: 494, endPoint y: 58, distance: 71.5
click at [494, 58] on input "+38 (063) 726-06-56" at bounding box center [465, 55] width 125 height 21
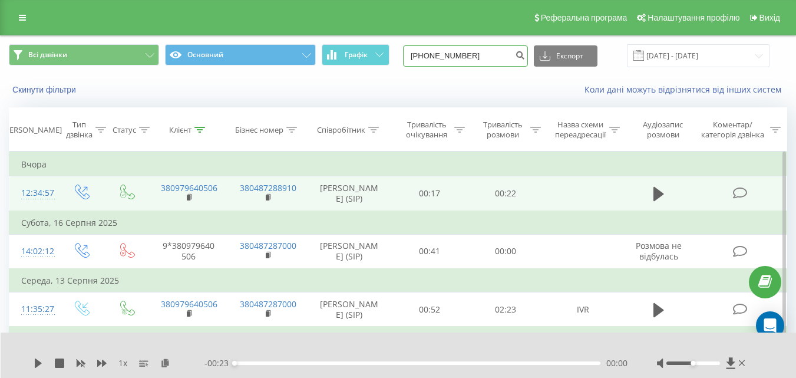
paste input "3806372606"
type input "380637260656"
click at [525, 55] on icon "submit" at bounding box center [520, 53] width 10 height 7
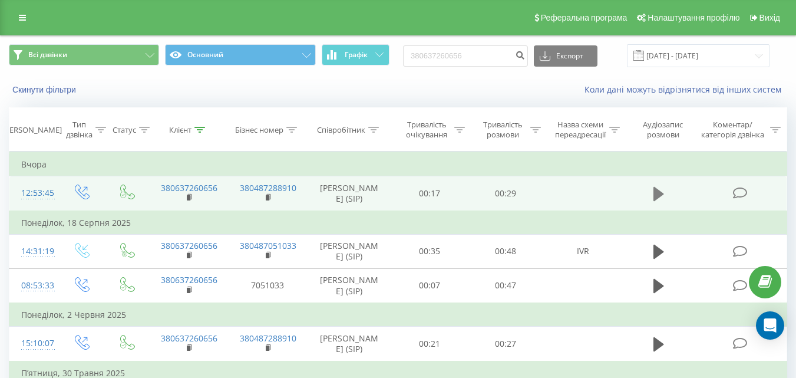
click at [658, 192] on icon at bounding box center [658, 194] width 11 height 14
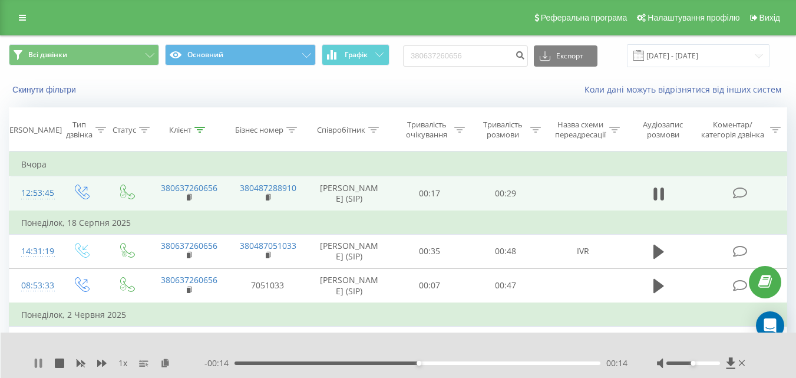
click at [38, 362] on icon at bounding box center [38, 362] width 9 height 9
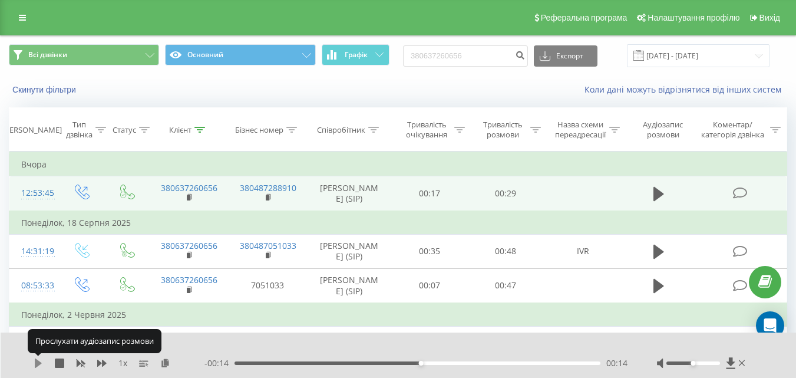
click at [37, 363] on icon at bounding box center [38, 362] width 7 height 9
click at [38, 363] on icon at bounding box center [38, 362] width 9 height 9
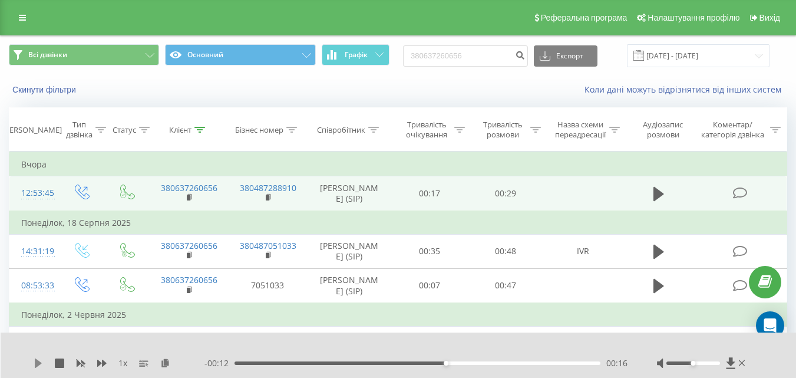
click at [41, 363] on icon at bounding box center [38, 362] width 7 height 9
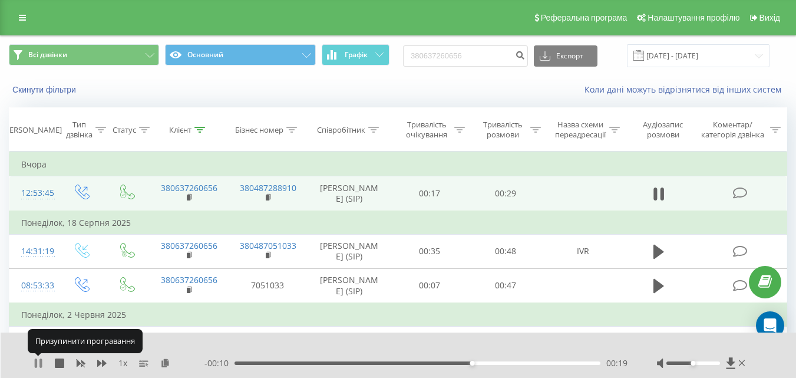
click at [39, 362] on icon at bounding box center [38, 362] width 9 height 9
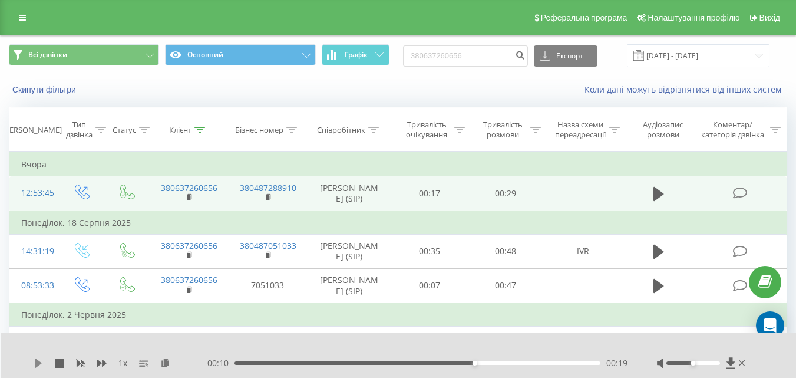
click at [37, 365] on icon at bounding box center [38, 362] width 7 height 9
click at [730, 361] on icon at bounding box center [730, 362] width 9 height 11
click at [39, 364] on icon at bounding box center [38, 362] width 7 height 9
drag, startPoint x: 476, startPoint y: 53, endPoint x: 395, endPoint y: 54, distance: 80.1
click at [395, 54] on div "Всі дзвінки Основний Графік 380637260656 Експорт .csv .xls .xlsx 20.05.2025 - 2…" at bounding box center [398, 55] width 778 height 23
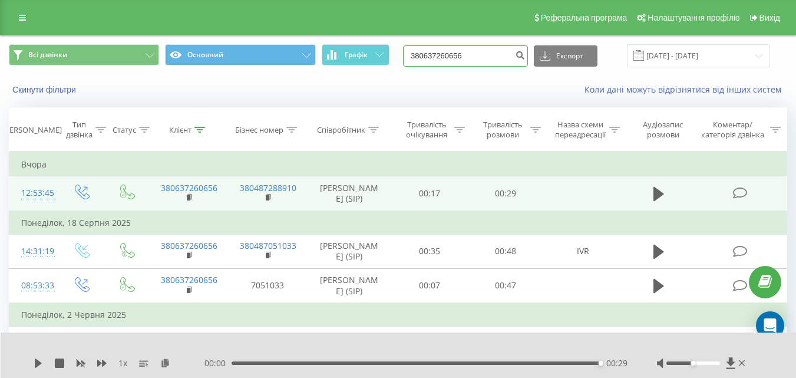
paste input "77364718"
type input "380677364718"
click at [525, 54] on icon "submit" at bounding box center [520, 53] width 10 height 7
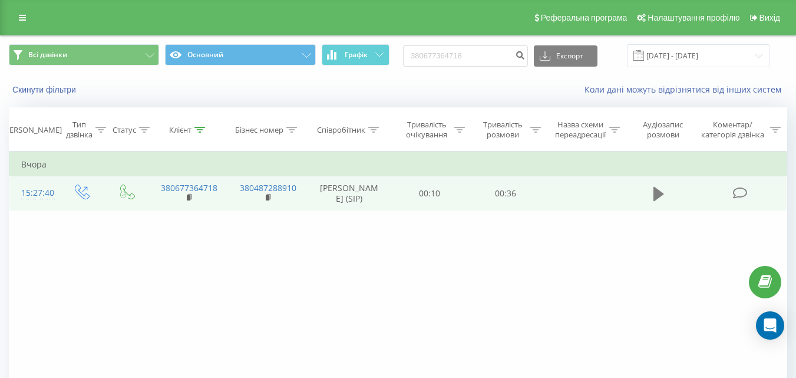
click at [661, 194] on icon at bounding box center [658, 194] width 11 height 14
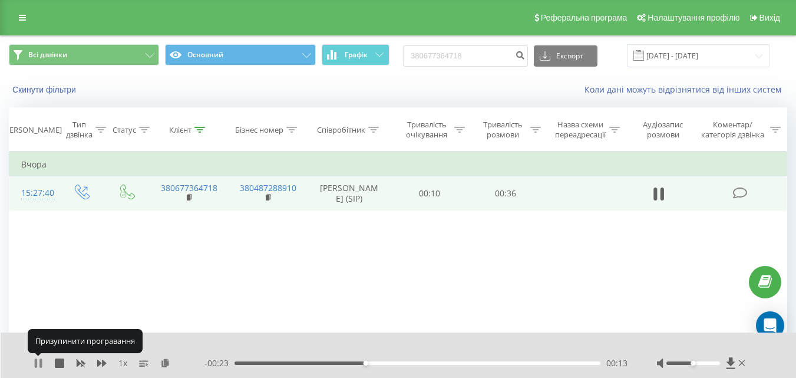
click at [38, 360] on icon at bounding box center [38, 362] width 9 height 9
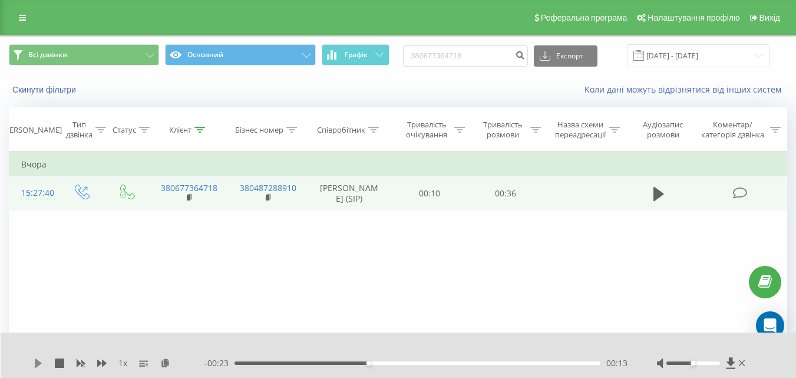
click at [37, 364] on icon at bounding box center [38, 362] width 7 height 9
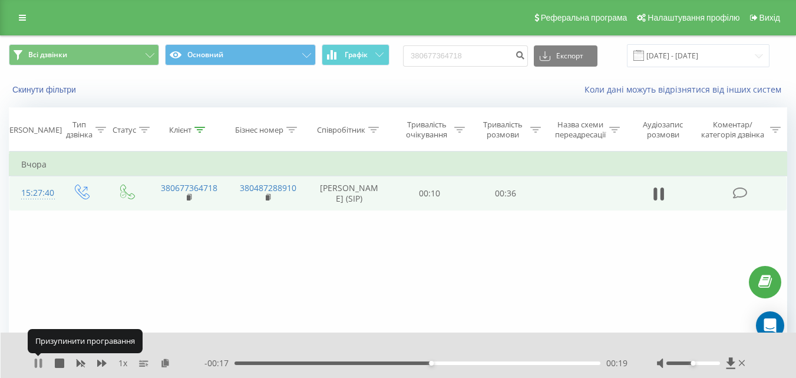
click at [37, 363] on icon at bounding box center [36, 362] width 2 height 9
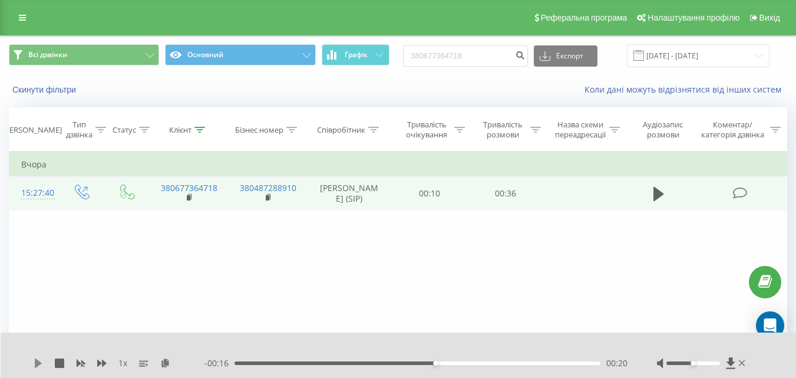
click at [36, 361] on icon at bounding box center [38, 362] width 7 height 9
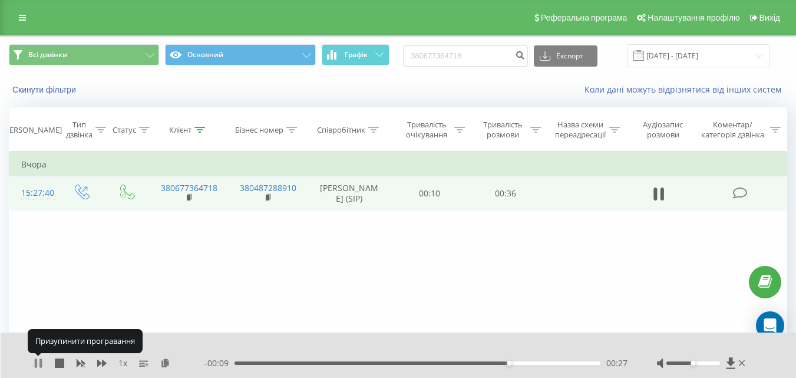
click at [39, 361] on icon at bounding box center [38, 362] width 9 height 9
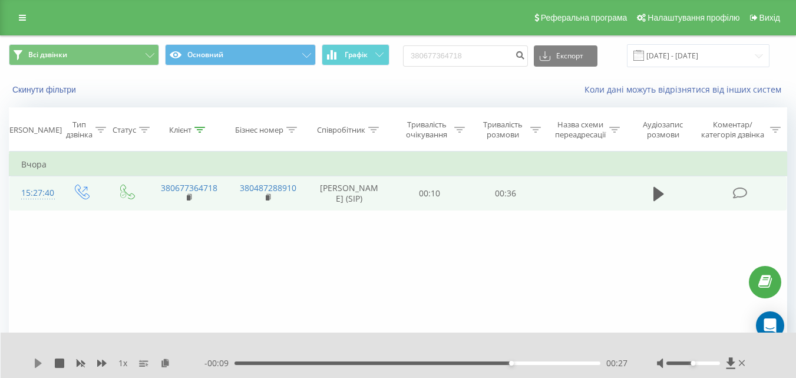
click at [39, 362] on icon at bounding box center [38, 362] width 7 height 9
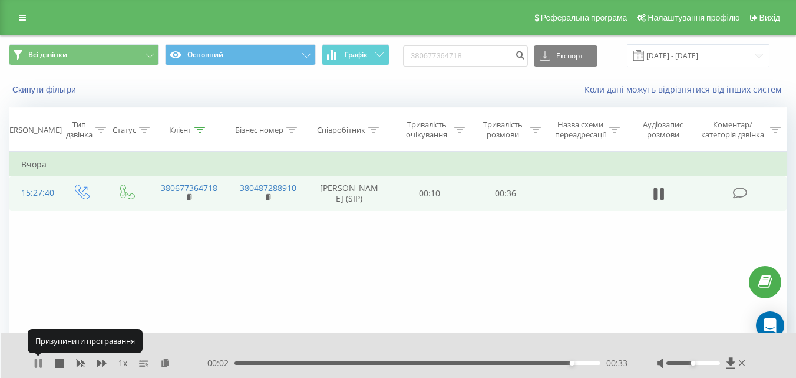
click at [38, 361] on icon at bounding box center [38, 362] width 9 height 9
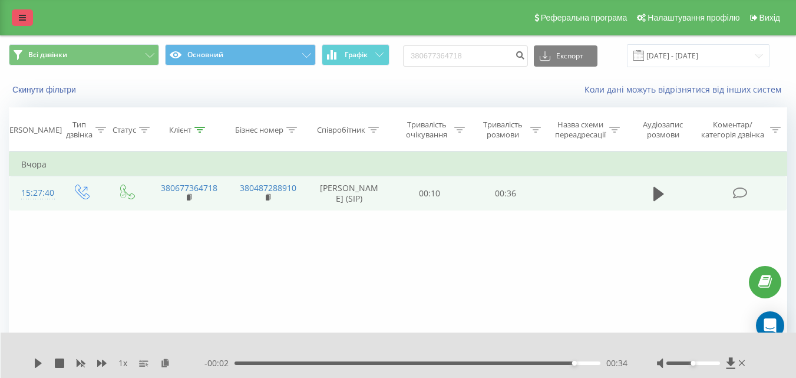
click at [25, 14] on icon at bounding box center [22, 18] width 7 height 8
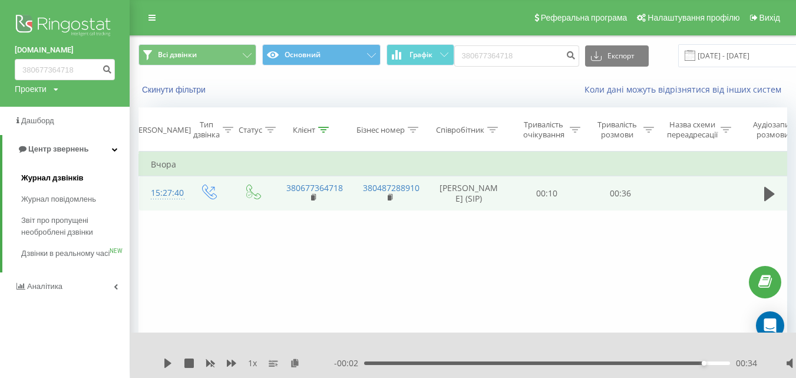
click at [55, 180] on span "Журнал дзвінків" at bounding box center [52, 178] width 62 height 12
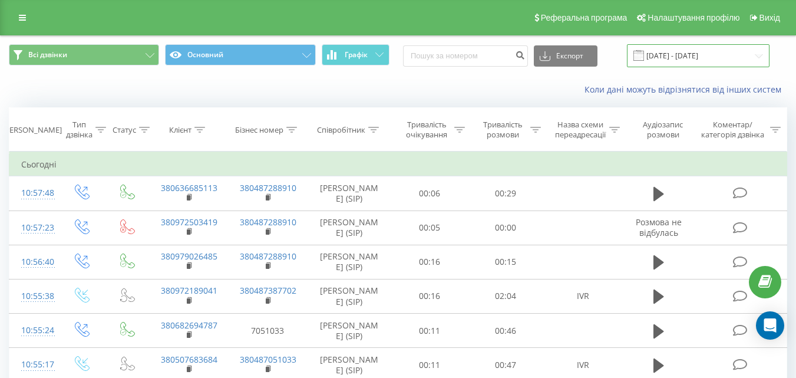
click at [707, 58] on input "[DATE] - [DATE]" at bounding box center [698, 55] width 143 height 23
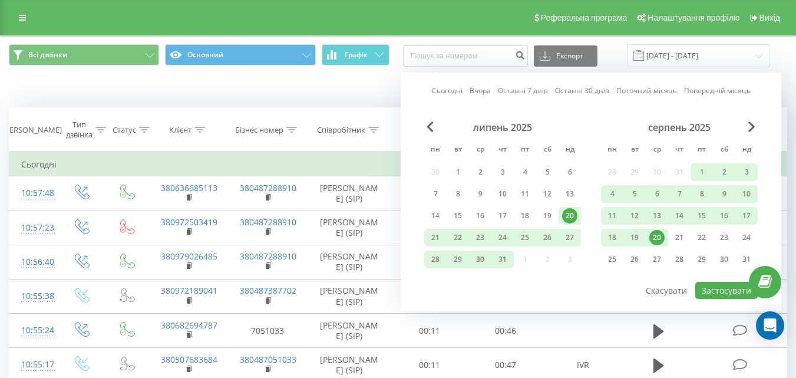
click at [658, 236] on div "20" at bounding box center [656, 237] width 15 height 15
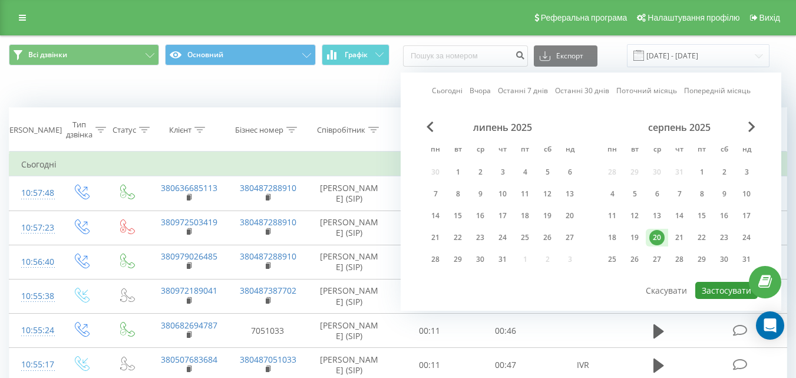
click at [715, 286] on button "Застосувати" at bounding box center [726, 290] width 62 height 17
type input "[DATE] - [DATE]"
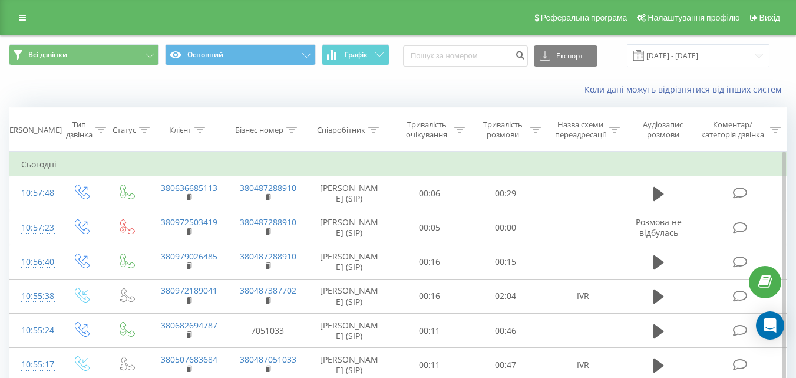
scroll to position [59, 0]
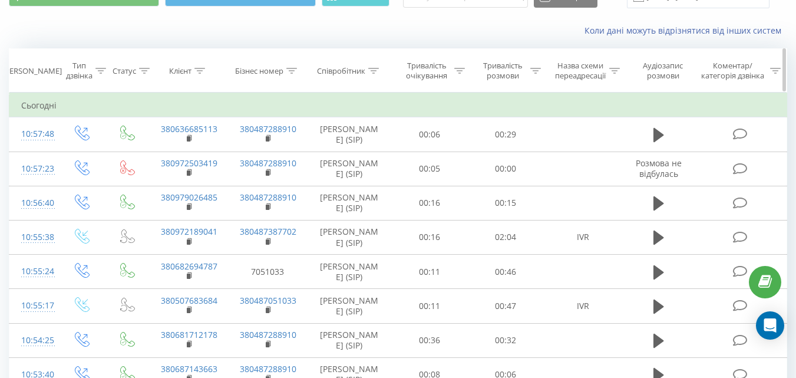
click at [352, 70] on div "Співробітник" at bounding box center [341, 71] width 48 height 10
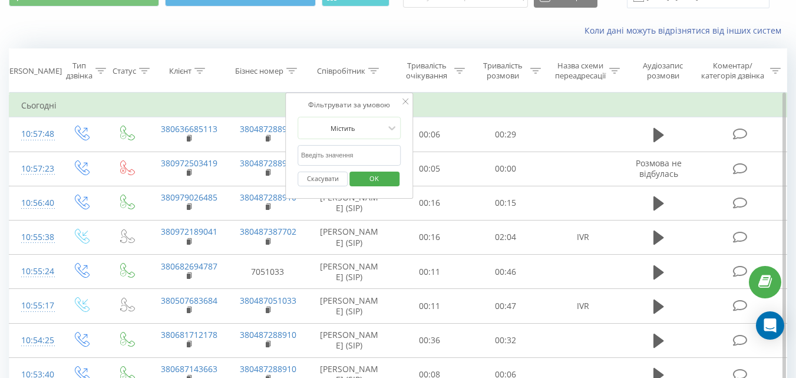
click at [341, 154] on input "text" at bounding box center [350, 155] width 104 height 21
type input "Ейсм"
click at [378, 179] on span "OK" at bounding box center [374, 178] width 33 height 18
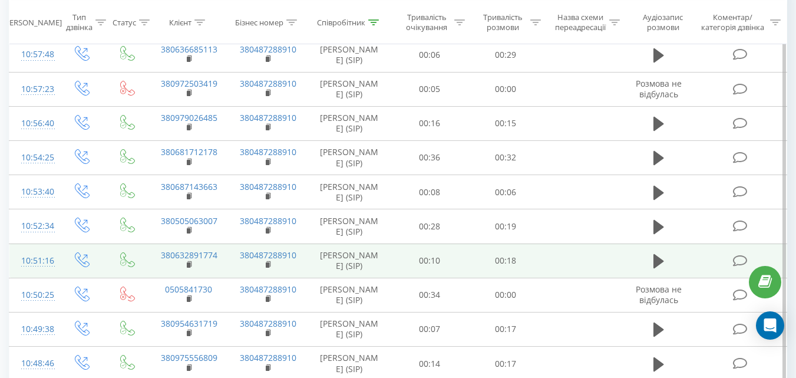
scroll to position [289, 0]
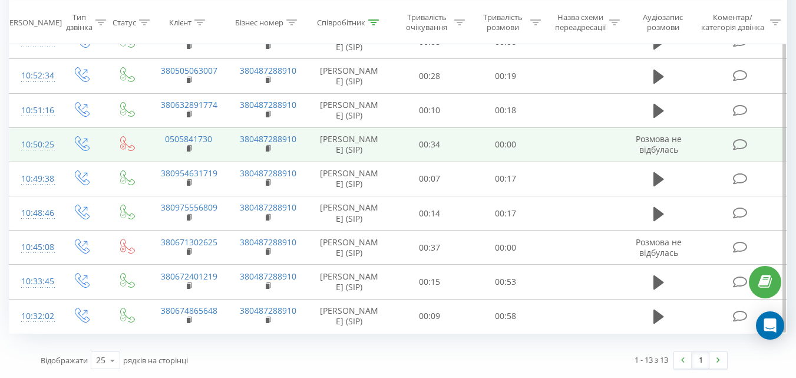
click at [534, 147] on td "00:00" at bounding box center [506, 144] width 76 height 34
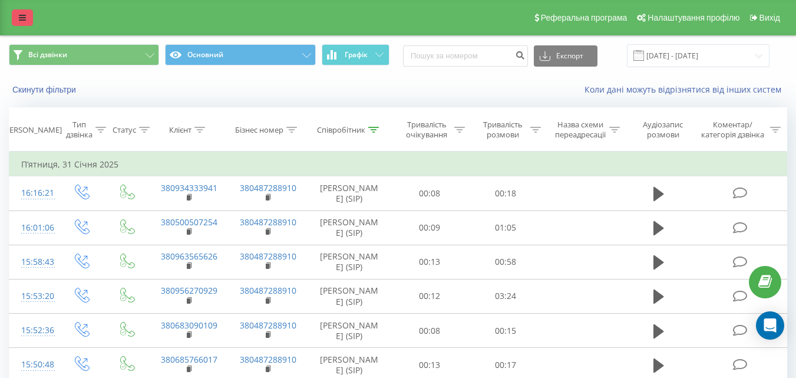
click at [24, 21] on icon at bounding box center [22, 18] width 7 height 8
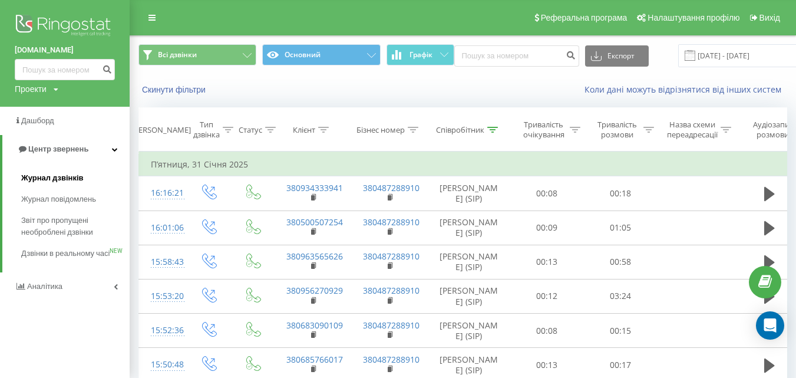
click at [57, 181] on span "Журнал дзвінків" at bounding box center [52, 178] width 62 height 12
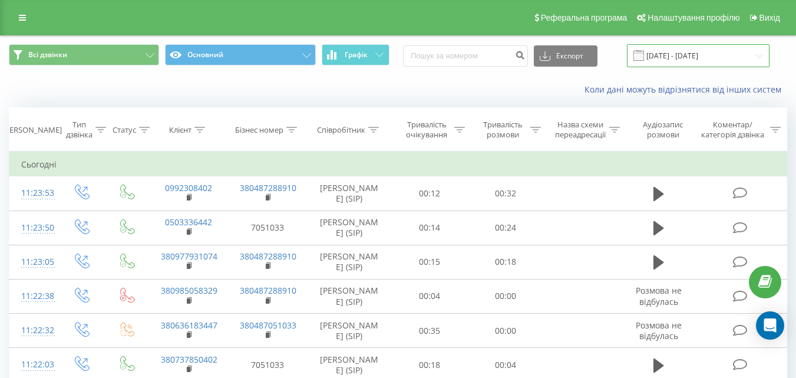
click at [720, 57] on input "[DATE] - [DATE]" at bounding box center [698, 55] width 143 height 23
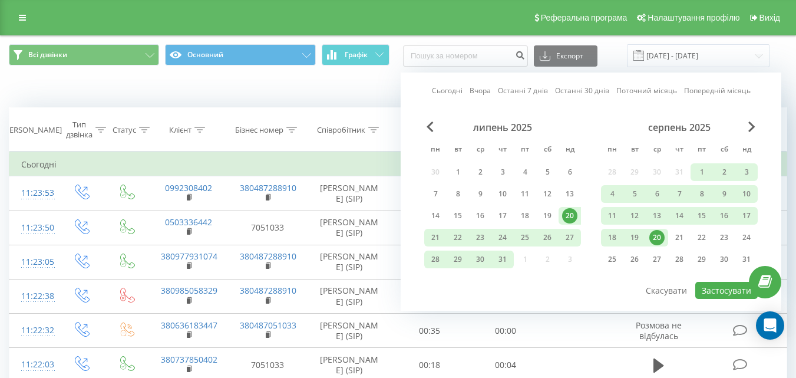
click at [661, 236] on div "20" at bounding box center [656, 237] width 15 height 15
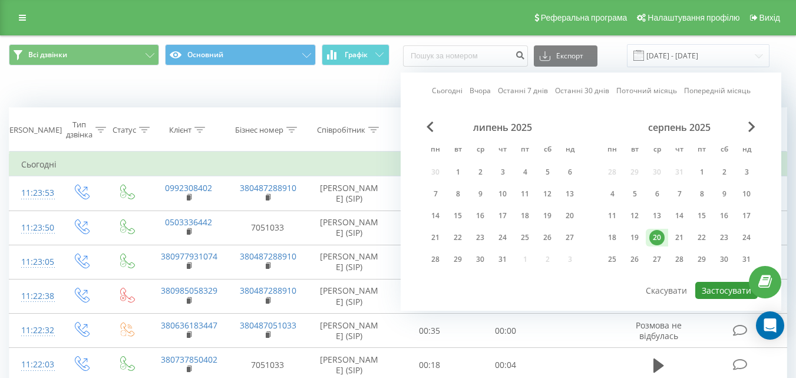
click at [718, 290] on button "Застосувати" at bounding box center [726, 290] width 62 height 17
type input "[DATE] - [DATE]"
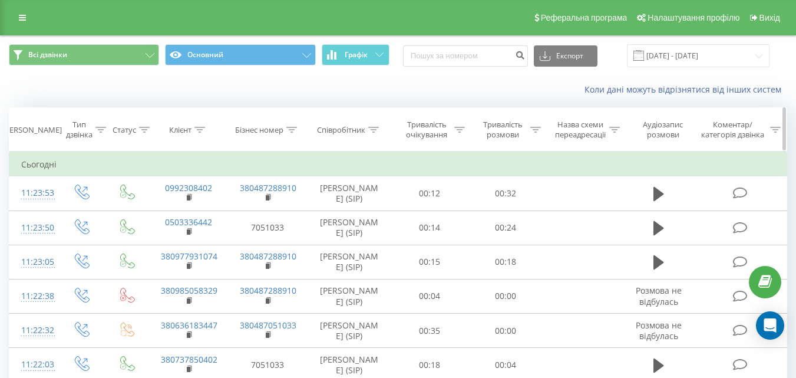
click at [375, 129] on icon at bounding box center [373, 130] width 11 height 6
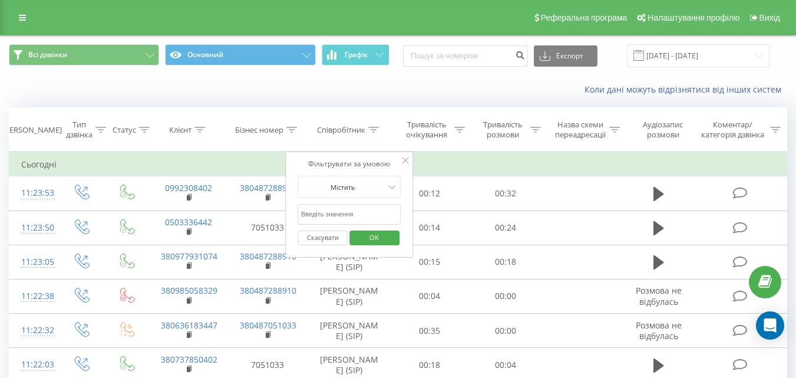
click at [351, 209] on input "text" at bounding box center [350, 214] width 104 height 21
type input "Ейсм"
click at [371, 236] on span "OK" at bounding box center [374, 237] width 33 height 18
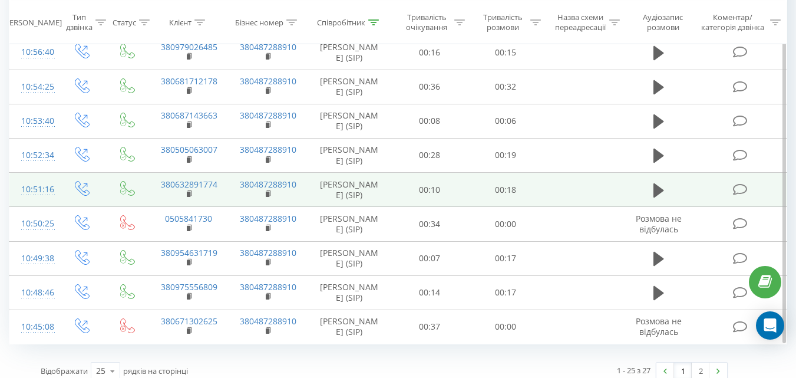
scroll to position [700, 0]
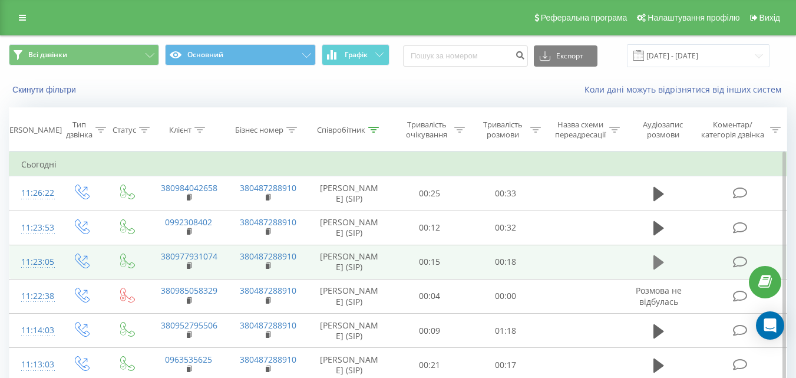
click at [656, 262] on icon at bounding box center [658, 262] width 11 height 14
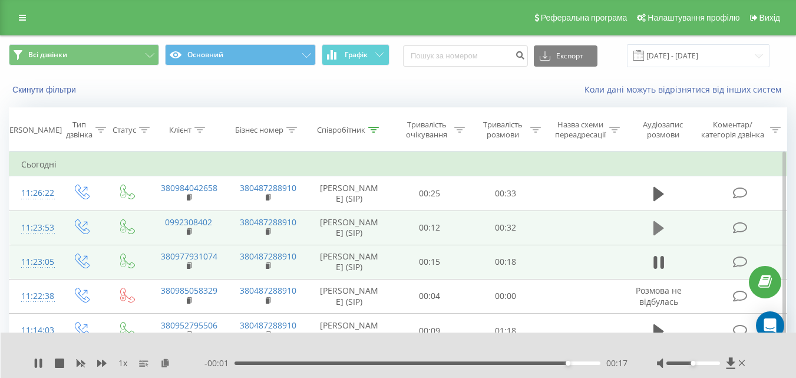
click at [656, 225] on icon at bounding box center [658, 228] width 11 height 14
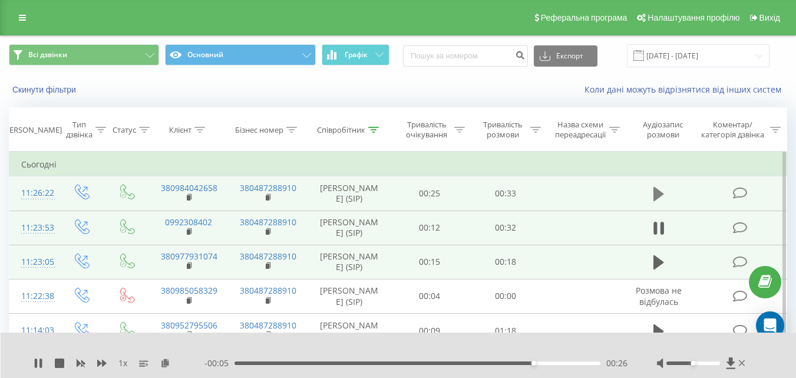
click at [658, 194] on icon at bounding box center [658, 194] width 11 height 14
click at [662, 196] on icon at bounding box center [663, 193] width 4 height 13
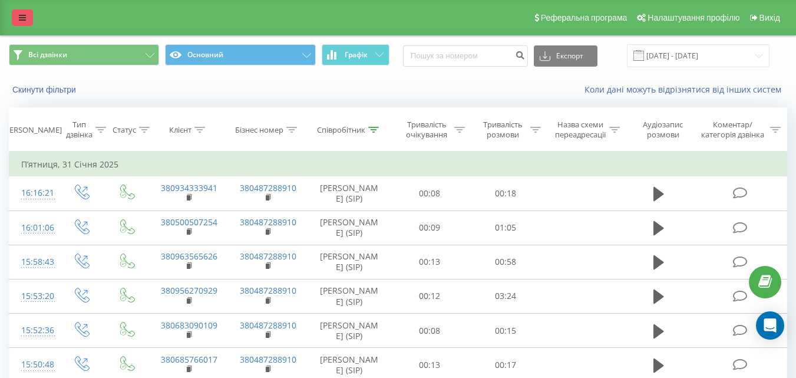
click at [24, 22] on link at bounding box center [22, 17] width 21 height 16
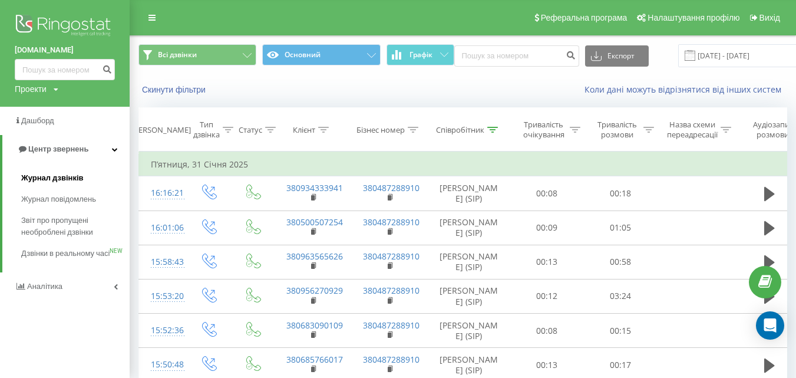
click at [65, 175] on span "Журнал дзвінків" at bounding box center [52, 178] width 62 height 12
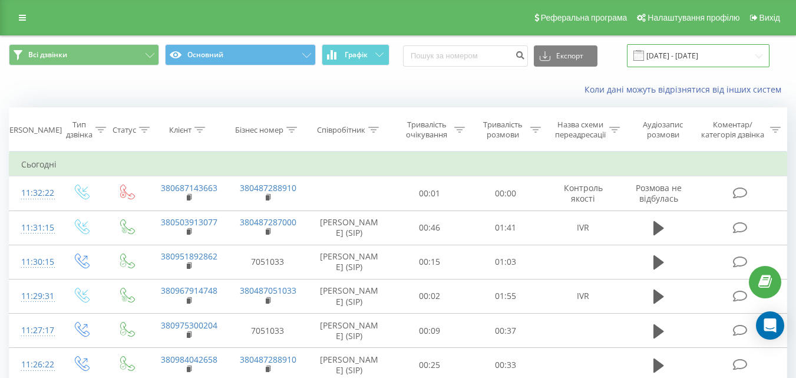
click at [717, 57] on input "20.07.2025 - 20.08.2025" at bounding box center [698, 55] width 143 height 23
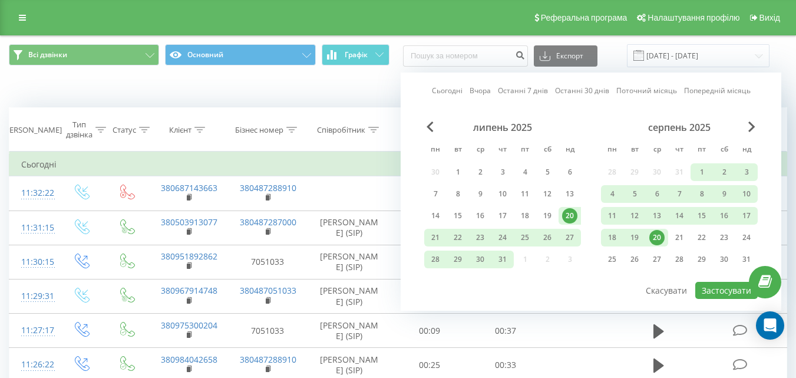
click at [660, 239] on div "20" at bounding box center [656, 237] width 15 height 15
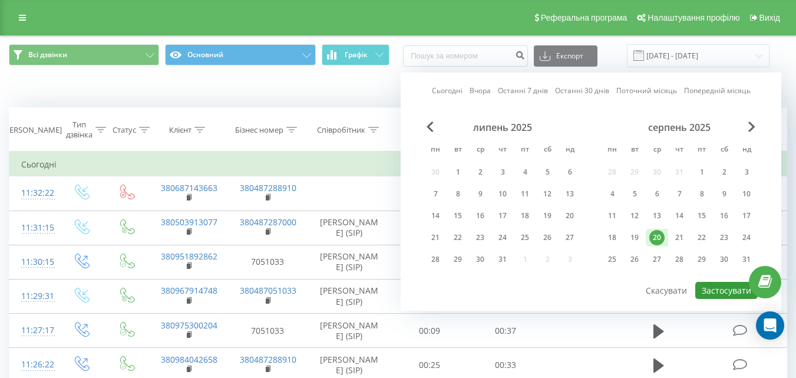
click at [719, 292] on button "Застосувати" at bounding box center [726, 290] width 62 height 17
type input "[DATE] - [DATE]"
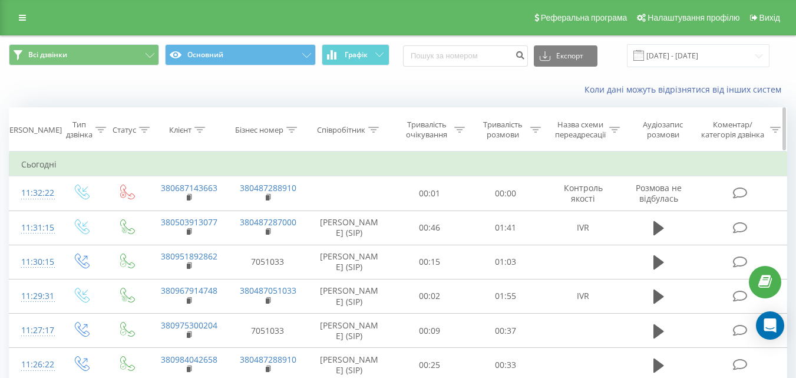
click at [380, 126] on div "Співробітник" at bounding box center [349, 130] width 85 height 10
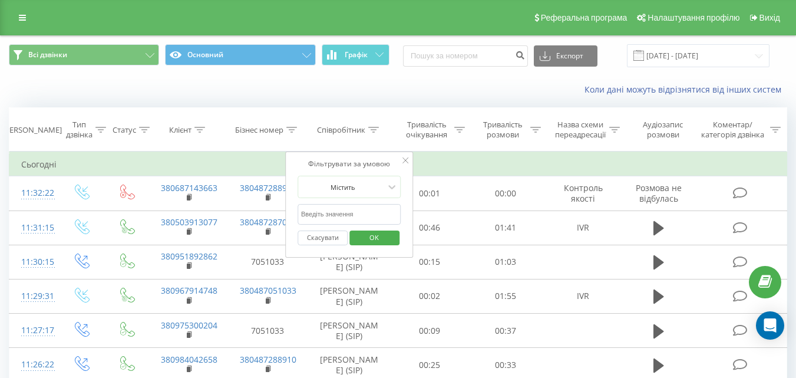
click at [361, 203] on form "Містить Скасувати OK" at bounding box center [350, 213] width 104 height 75
click at [361, 212] on input "text" at bounding box center [350, 214] width 104 height 21
type input "Ейсм"
click at [379, 236] on span "OK" at bounding box center [374, 237] width 33 height 18
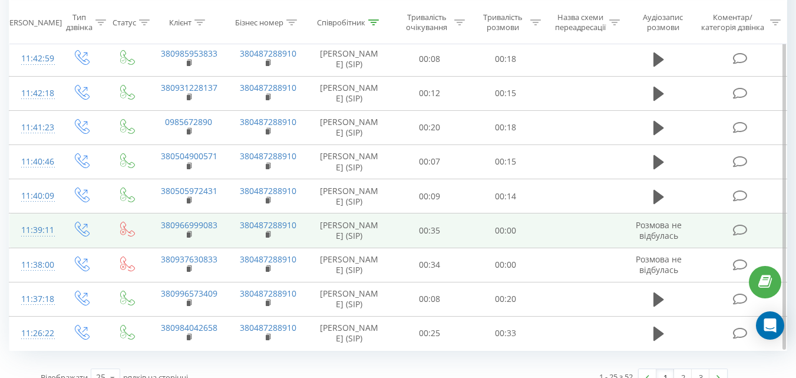
scroll to position [700, 0]
